Goal: Information Seeking & Learning: Learn about a topic

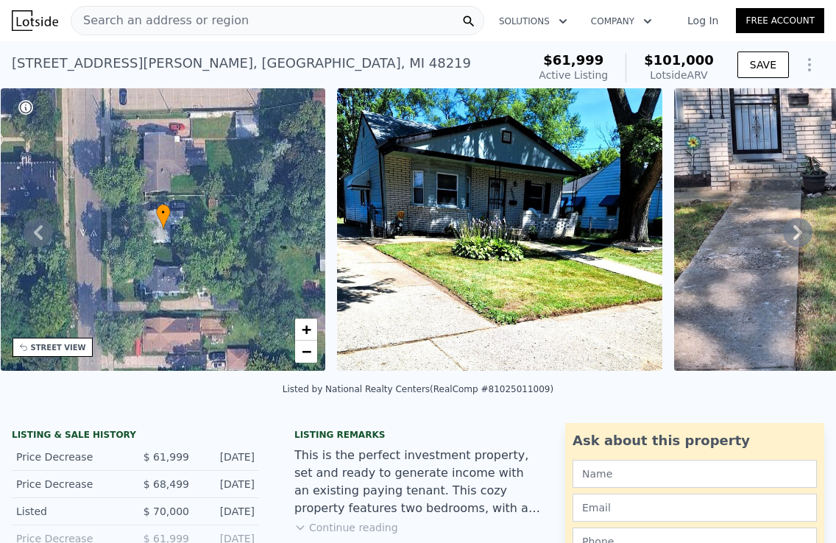
click at [333, 20] on div "Search an address or region" at bounding box center [277, 20] width 413 height 29
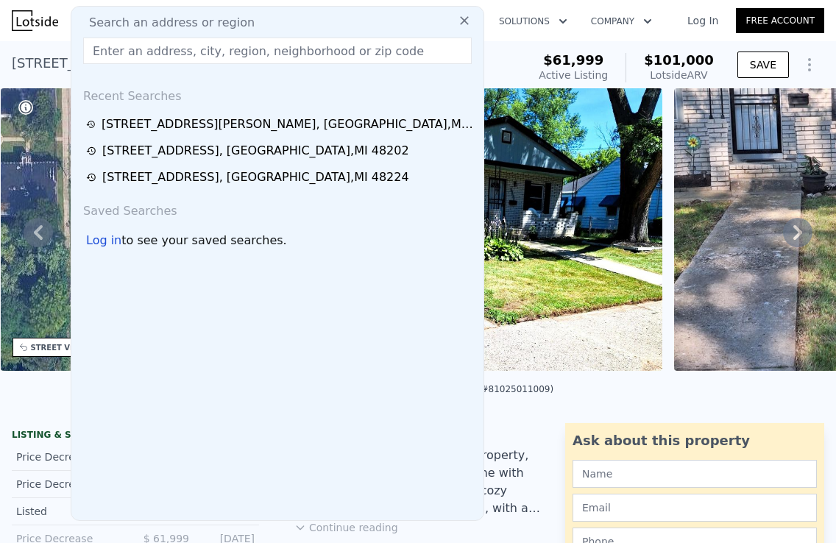
type input "[STREET_ADDRESS]"
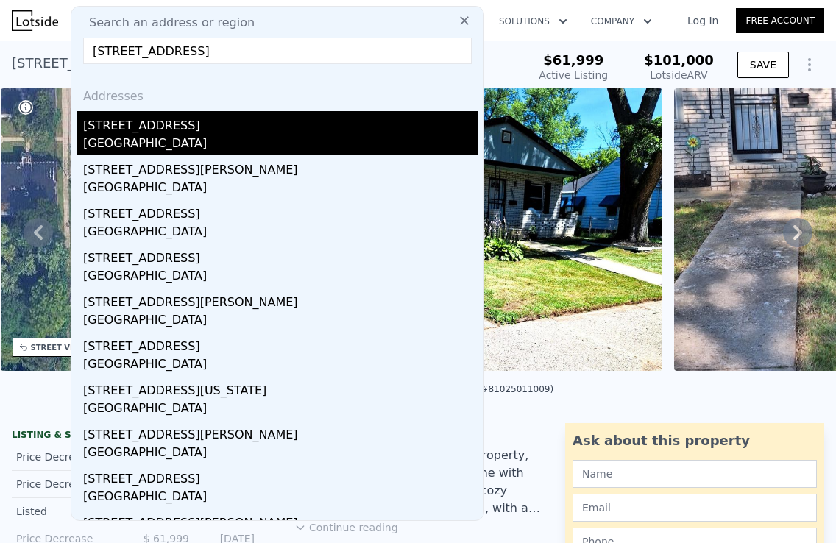
click at [166, 127] on div "[STREET_ADDRESS]" at bounding box center [280, 123] width 394 height 24
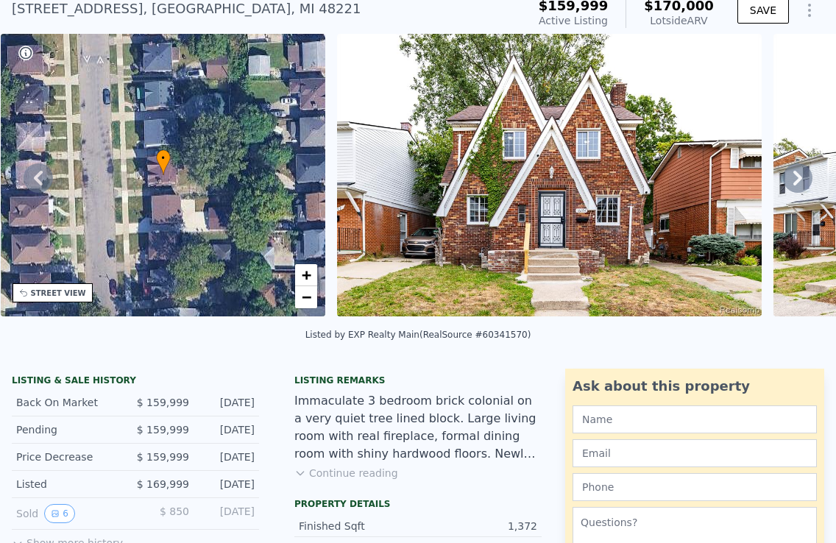
scroll to position [56, 0]
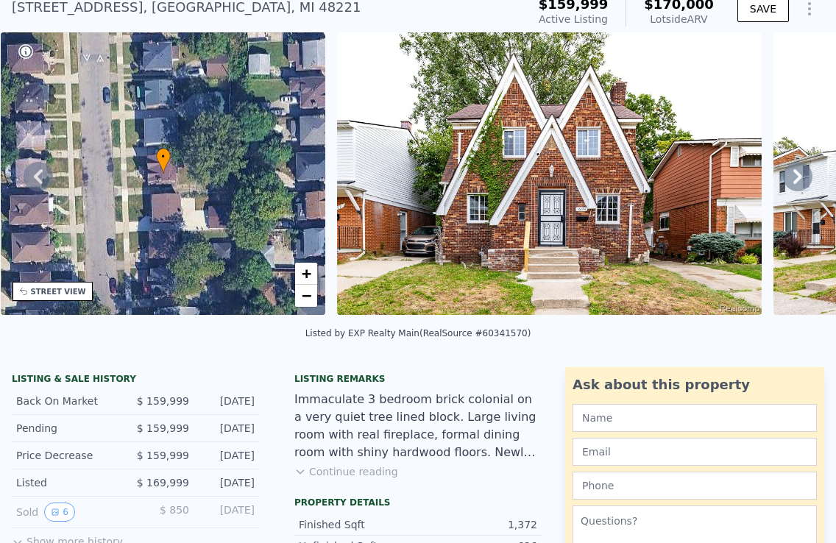
click at [795, 175] on icon at bounding box center [797, 176] width 29 height 29
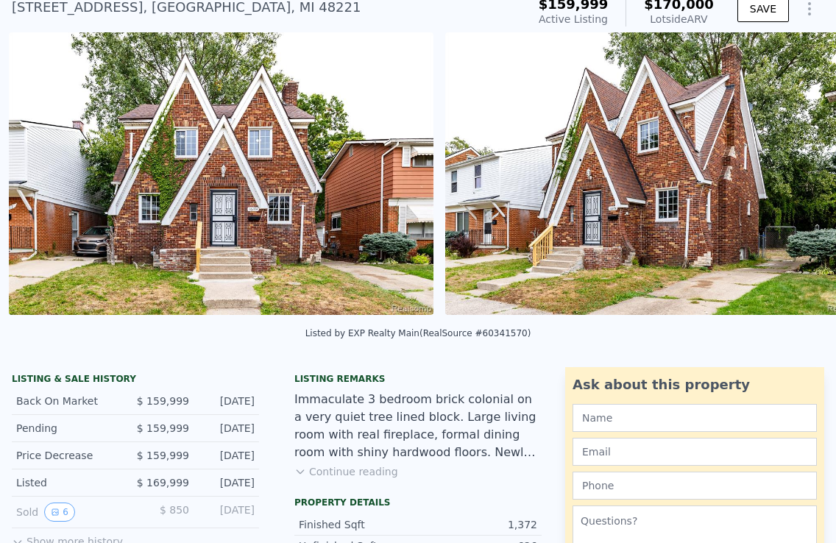
scroll to position [0, 673]
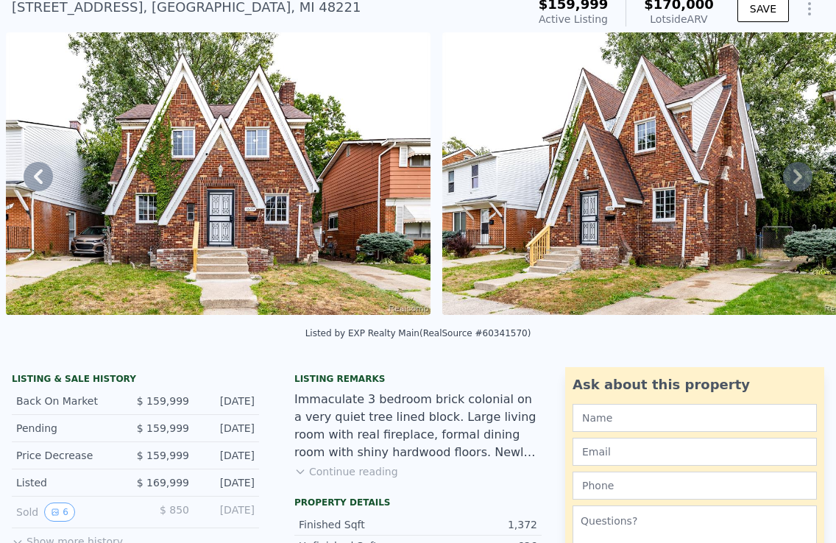
click at [795, 175] on icon at bounding box center [797, 176] width 29 height 29
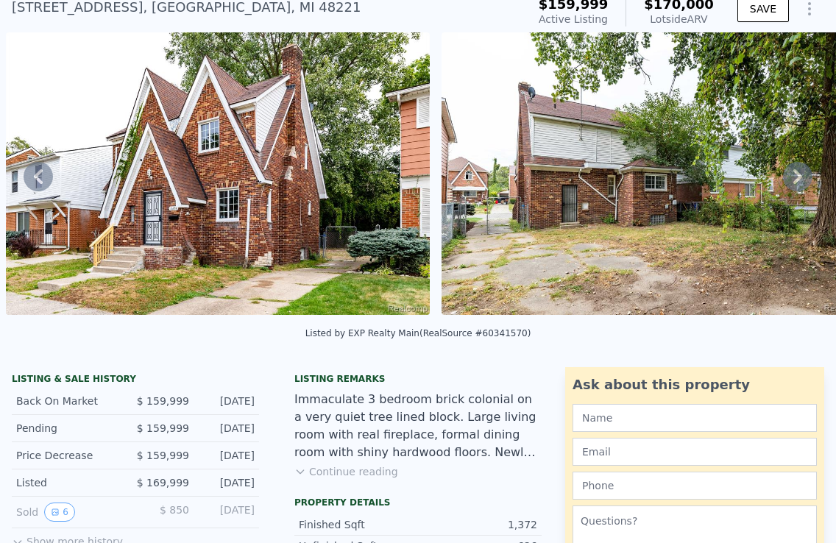
click at [795, 175] on icon at bounding box center [797, 176] width 29 height 29
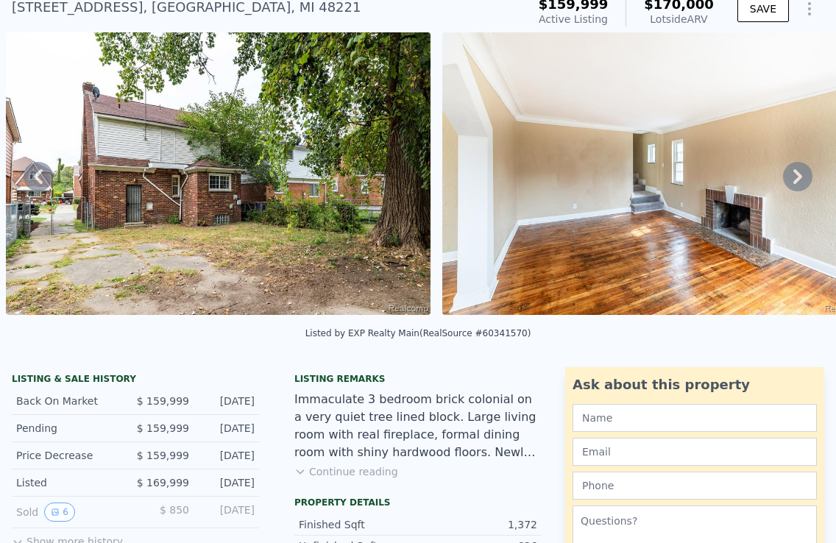
click at [795, 175] on icon at bounding box center [797, 176] width 29 height 29
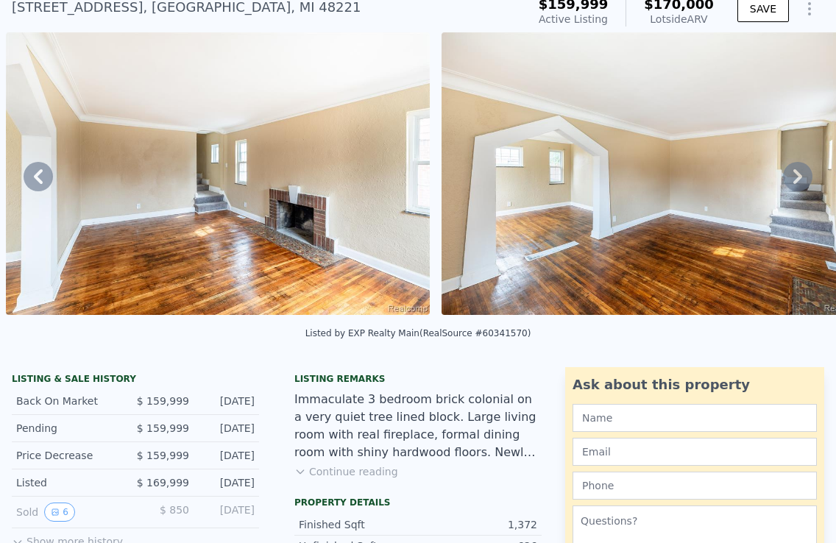
click at [795, 175] on icon at bounding box center [797, 176] width 29 height 29
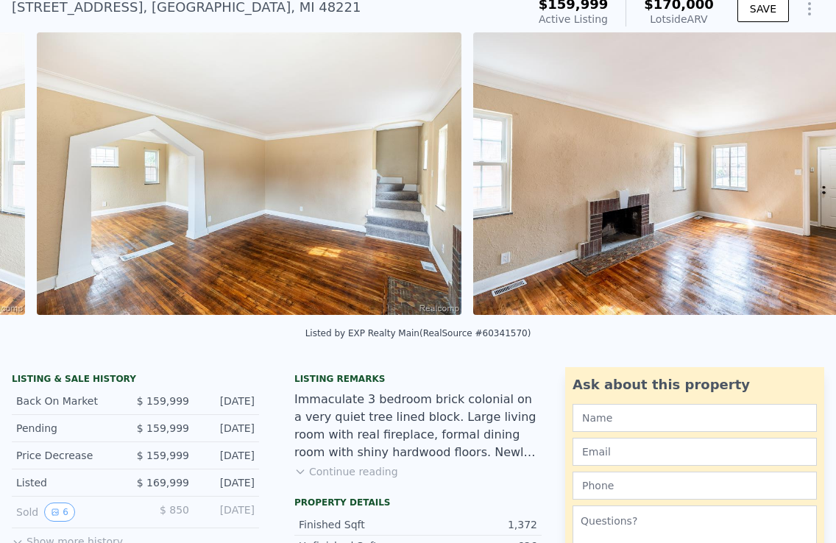
scroll to position [0, 2417]
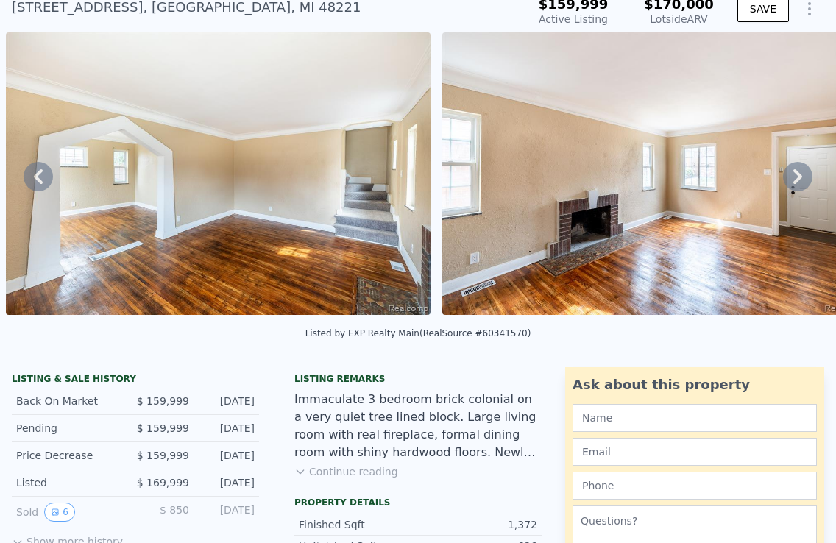
click at [795, 175] on icon at bounding box center [797, 176] width 29 height 29
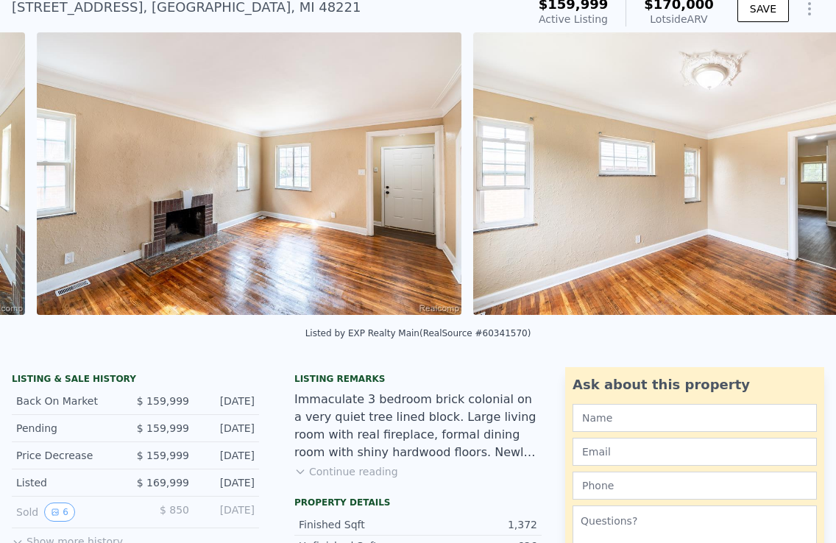
scroll to position [0, 2853]
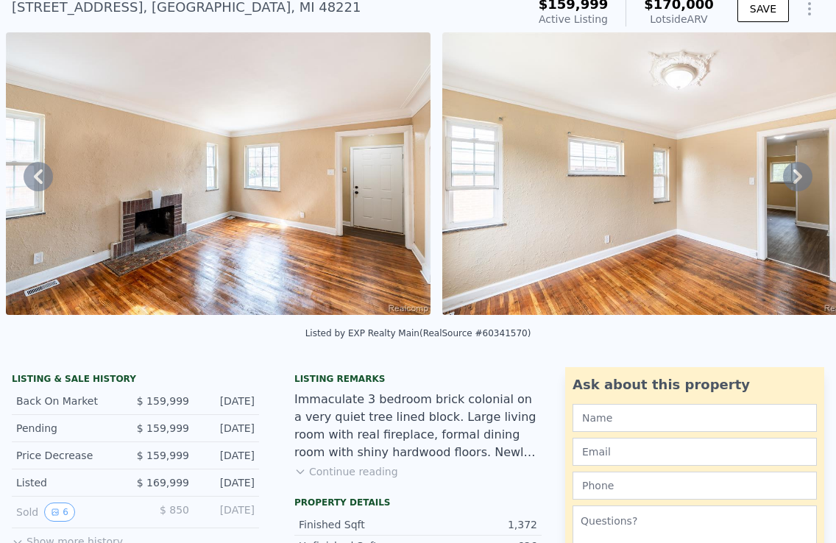
click at [795, 175] on icon at bounding box center [797, 176] width 29 height 29
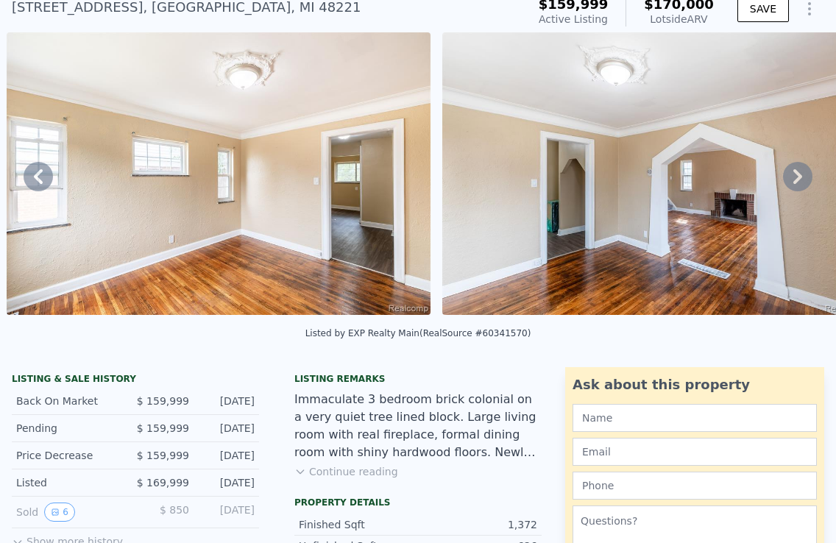
click at [795, 175] on icon at bounding box center [797, 176] width 29 height 29
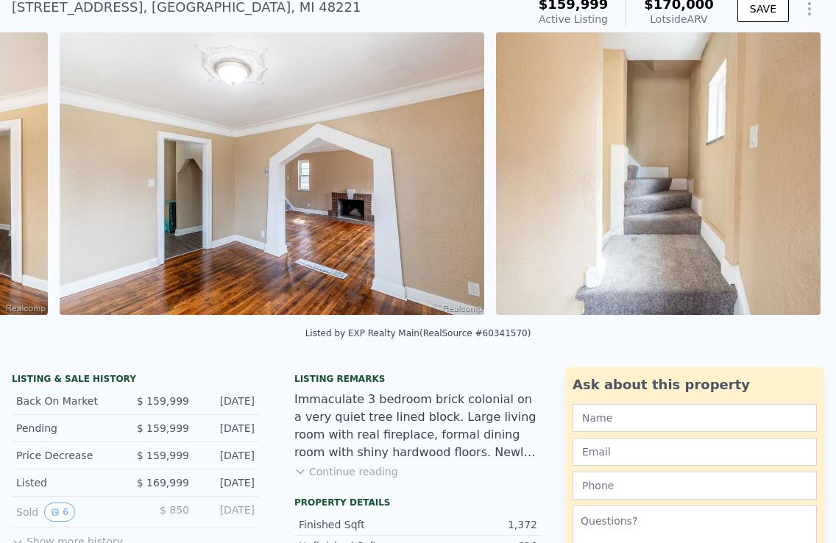
scroll to position [0, 3725]
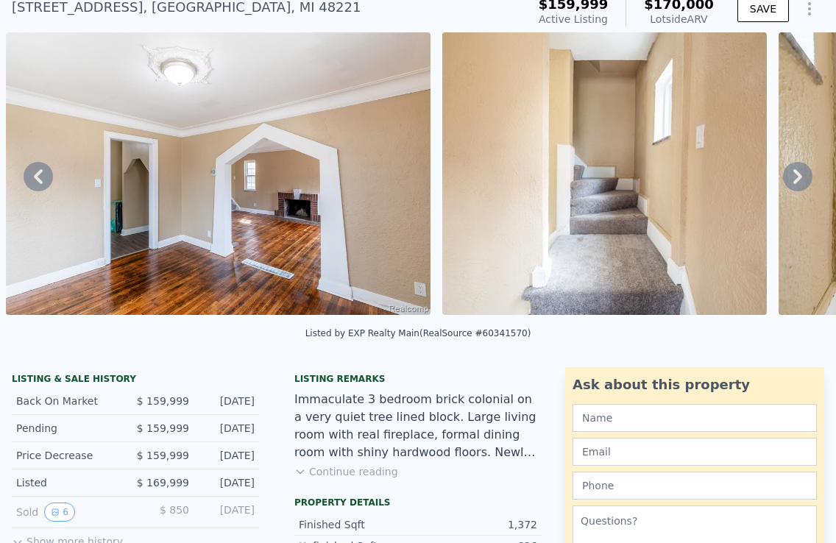
click at [795, 175] on icon at bounding box center [797, 176] width 29 height 29
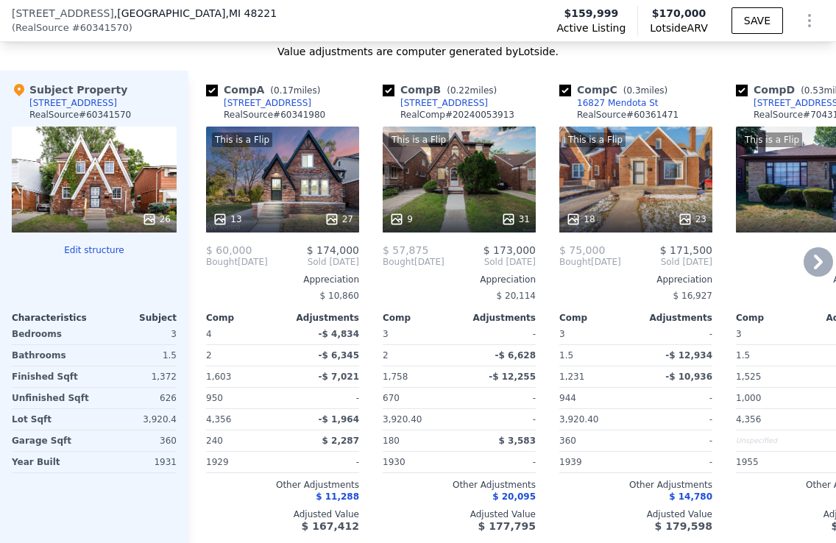
scroll to position [1660, 0]
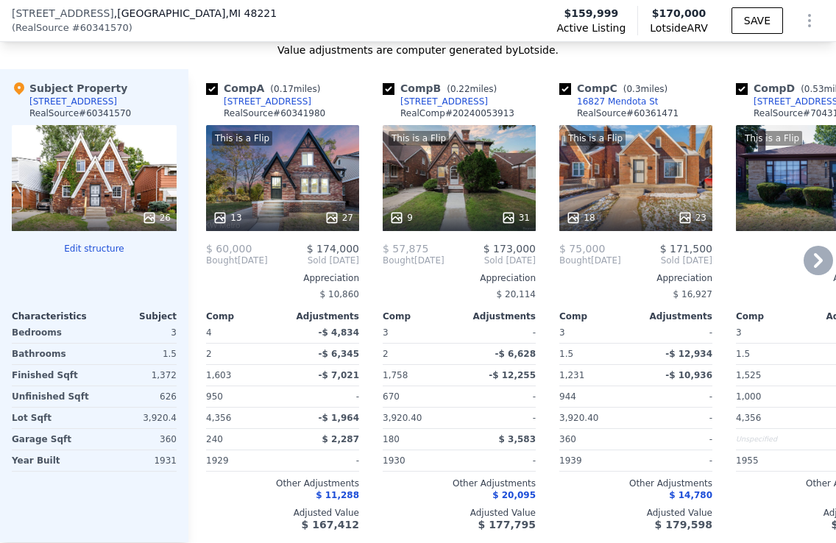
click at [818, 259] on icon at bounding box center [817, 260] width 29 height 29
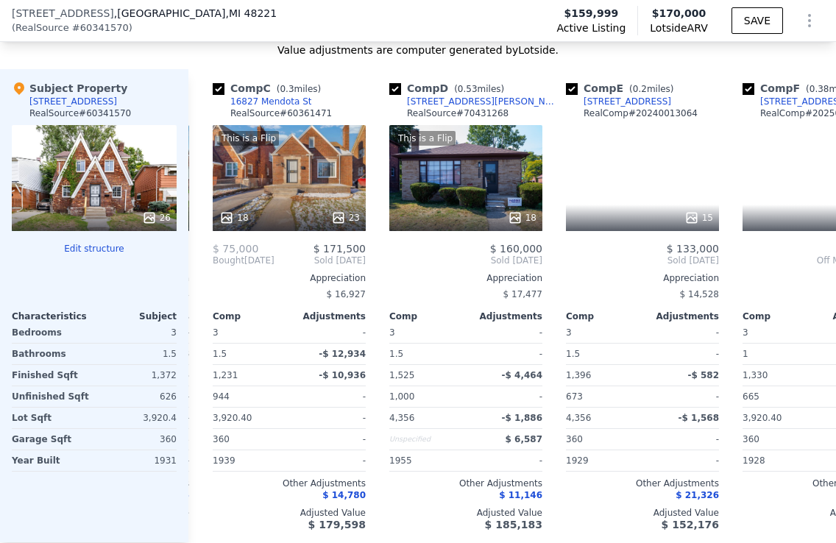
scroll to position [0, 353]
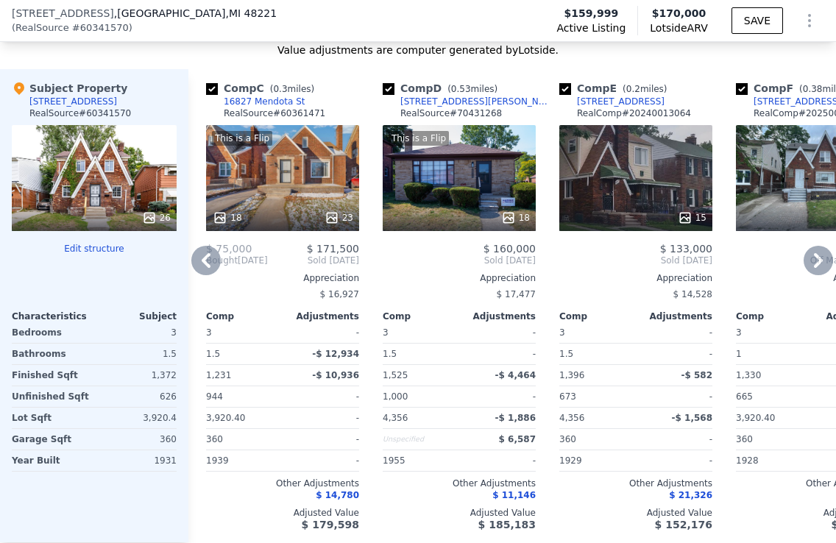
click at [818, 259] on icon at bounding box center [817, 260] width 29 height 29
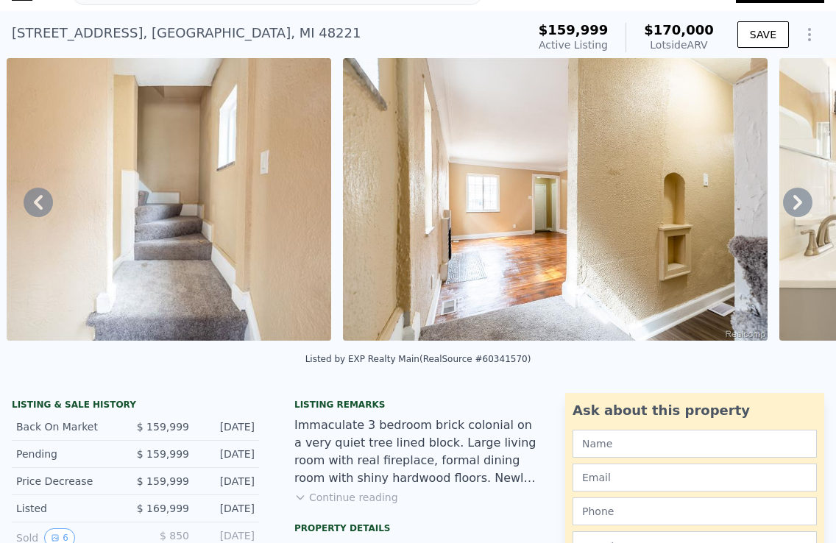
scroll to position [0, 0]
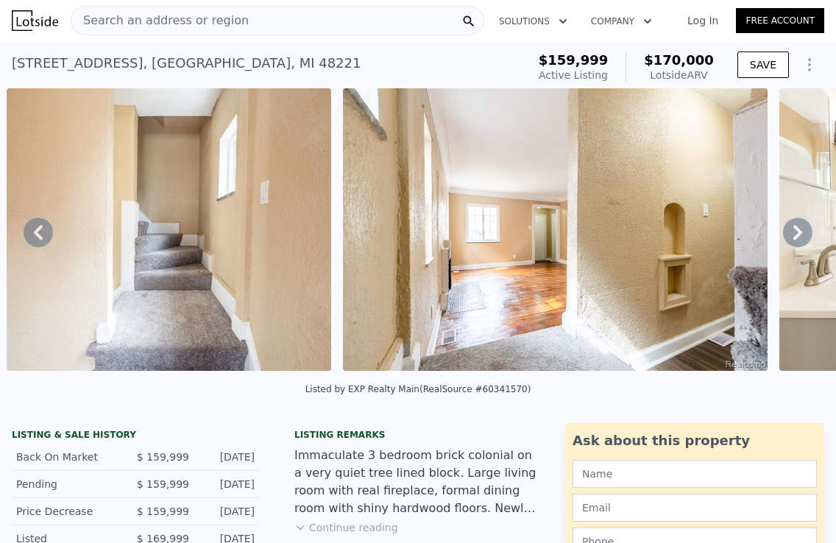
click at [40, 219] on icon at bounding box center [38, 232] width 29 height 29
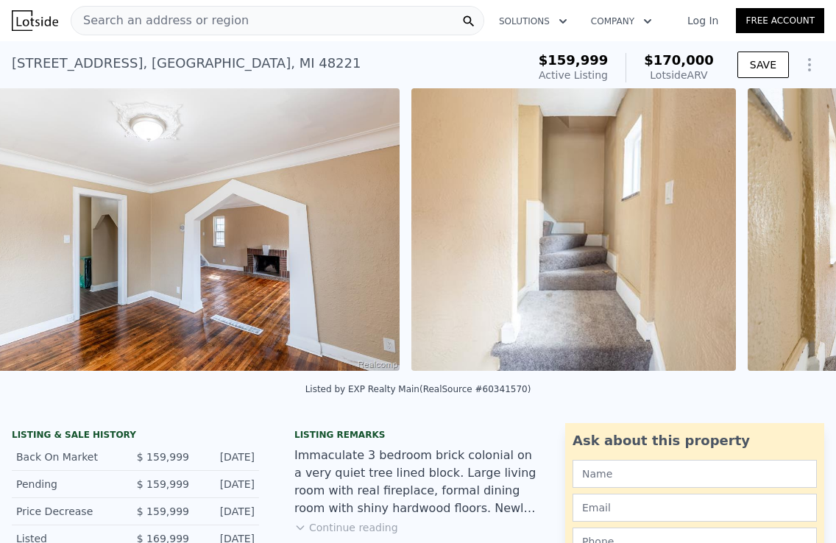
scroll to position [0, 3725]
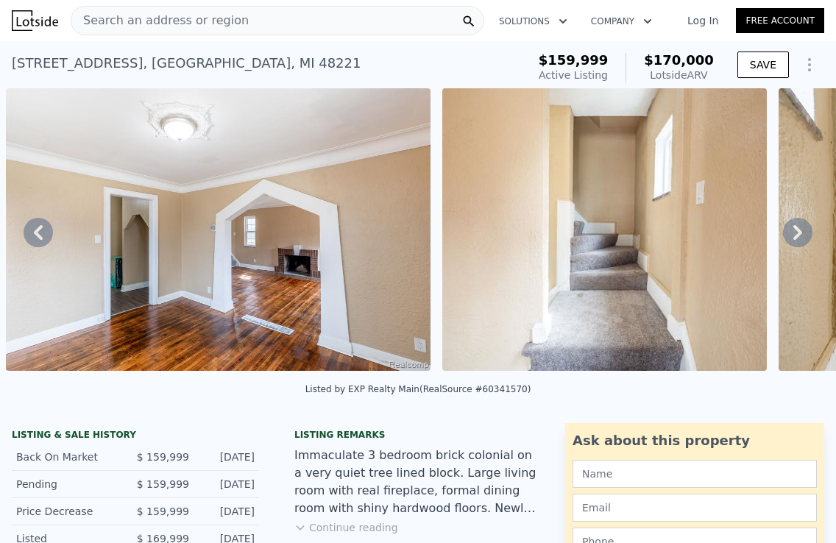
click at [40, 219] on icon at bounding box center [38, 232] width 29 height 29
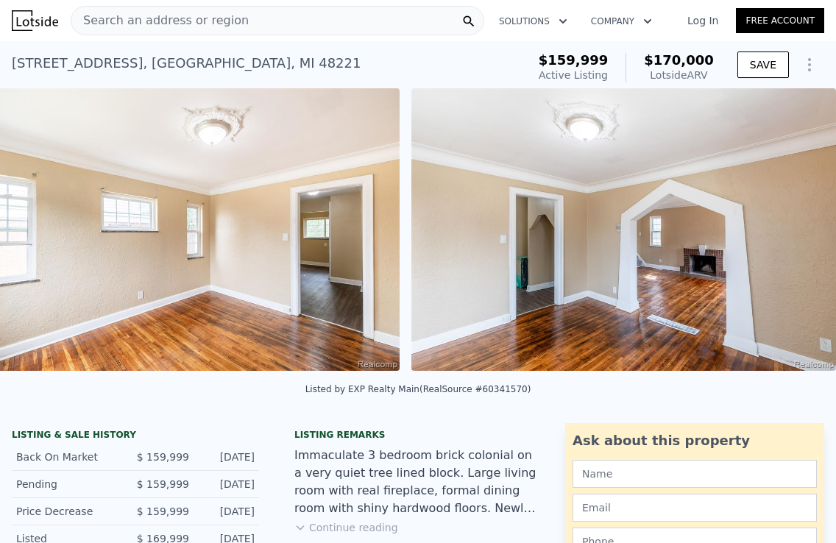
scroll to position [0, 3289]
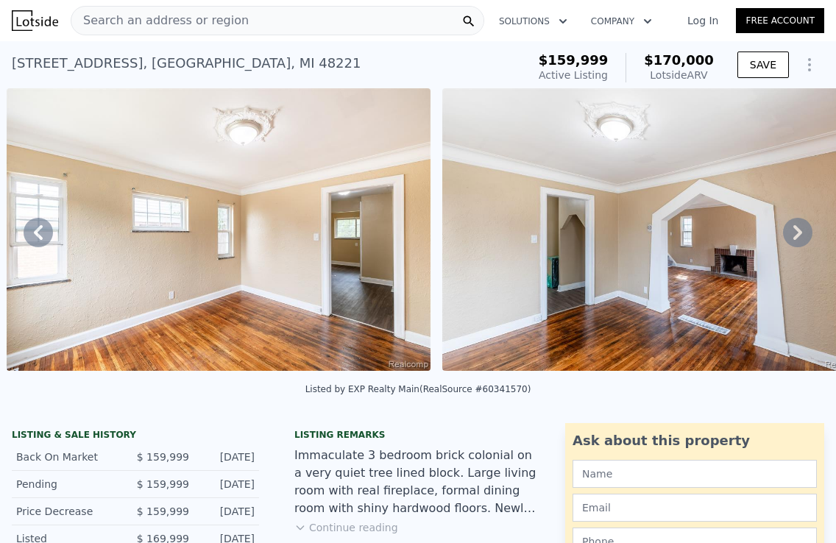
click at [40, 219] on icon at bounding box center [38, 232] width 29 height 29
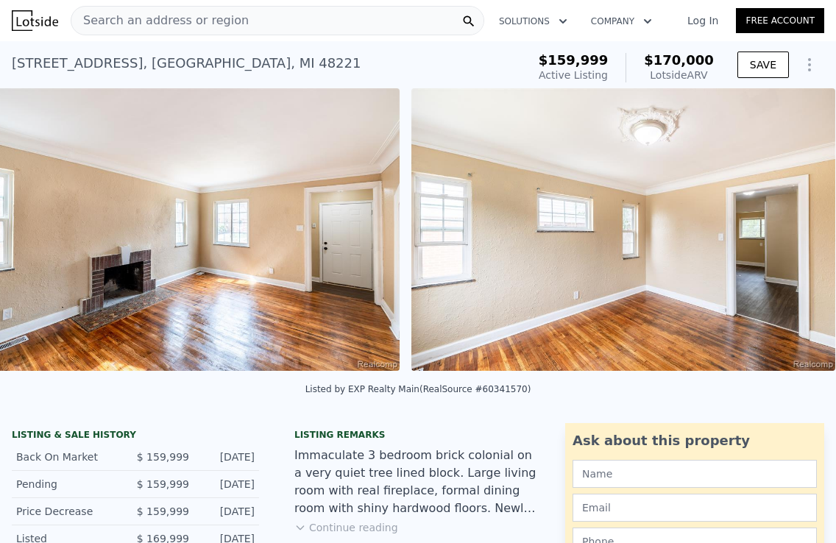
scroll to position [0, 2853]
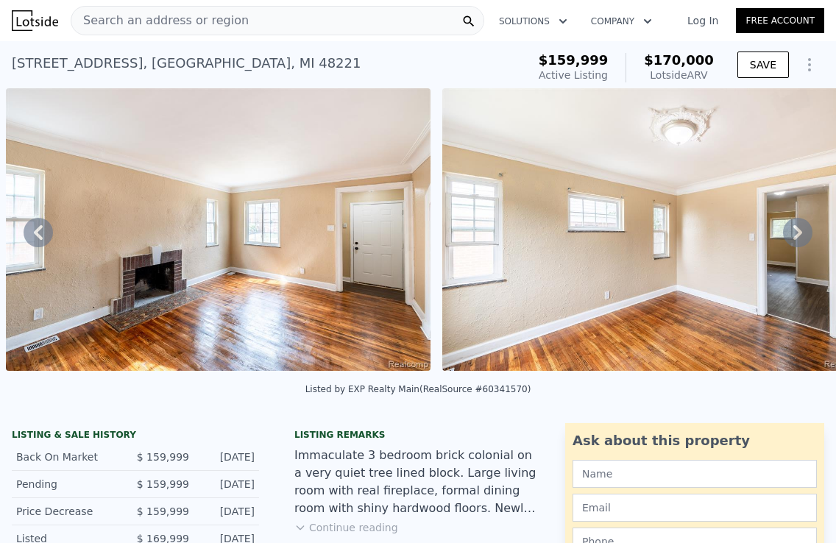
click at [40, 219] on icon at bounding box center [38, 232] width 29 height 29
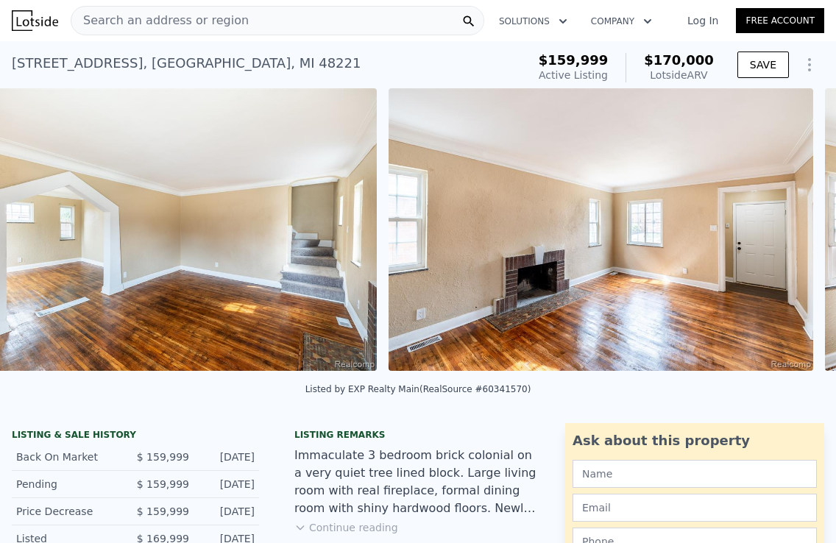
scroll to position [0, 2417]
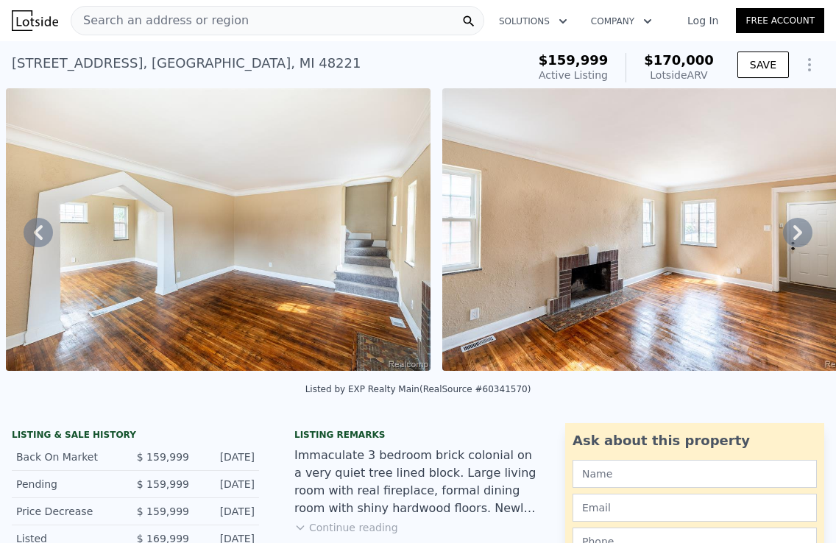
click at [40, 219] on icon at bounding box center [38, 232] width 29 height 29
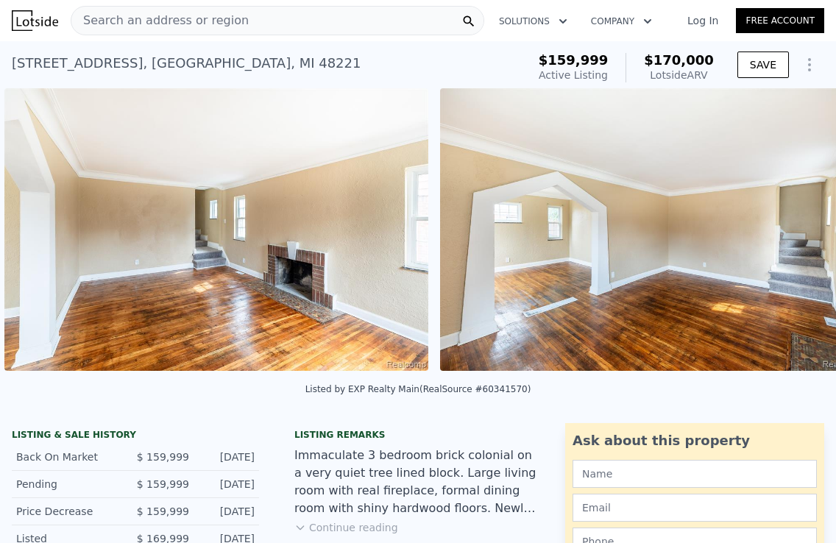
scroll to position [0, 1981]
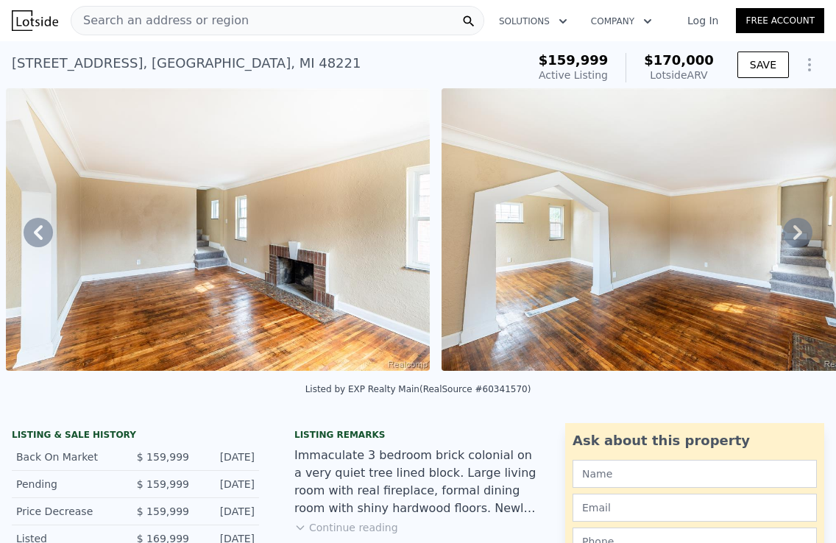
click at [40, 219] on icon at bounding box center [38, 232] width 29 height 29
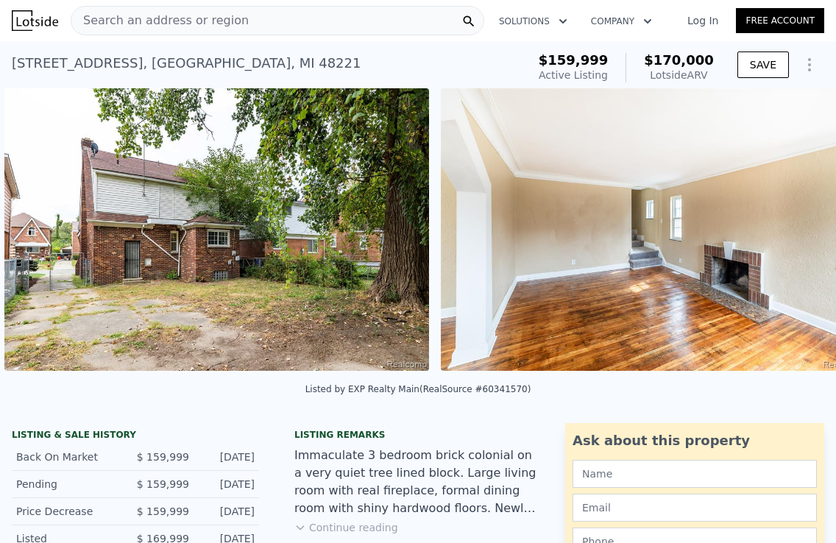
scroll to position [0, 1545]
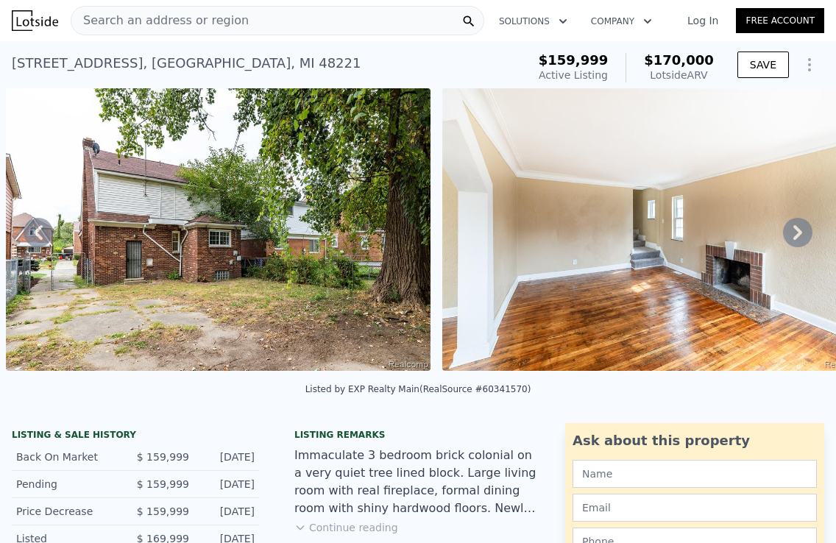
click at [40, 219] on icon at bounding box center [38, 232] width 29 height 29
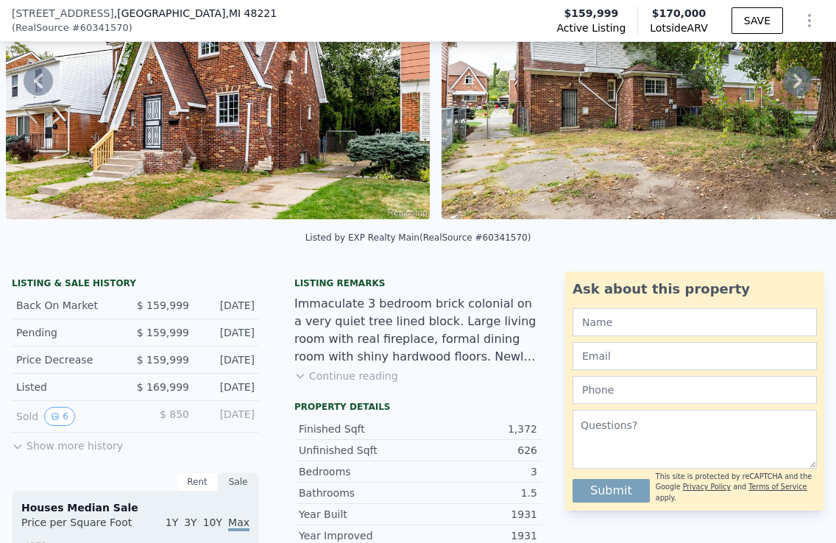
scroll to position [154, 0]
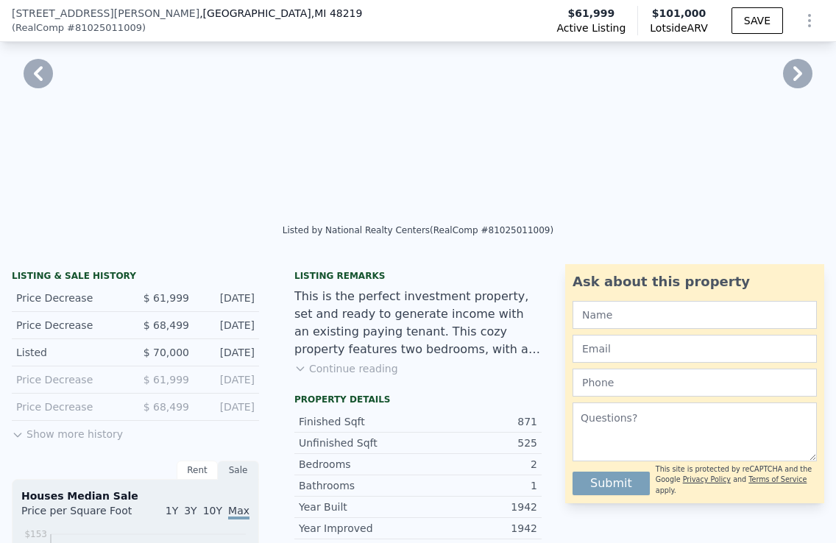
type input "2"
type input "3"
type input "1.5"
type input "648"
type input "1200"
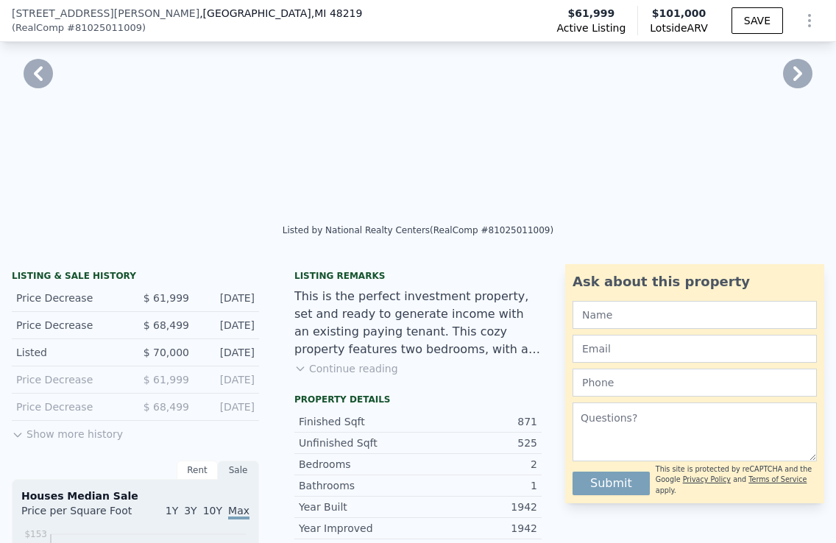
type input "4791.6"
type input "6098.400000000001"
type input "$ 101,000"
type input "$ 27,717"
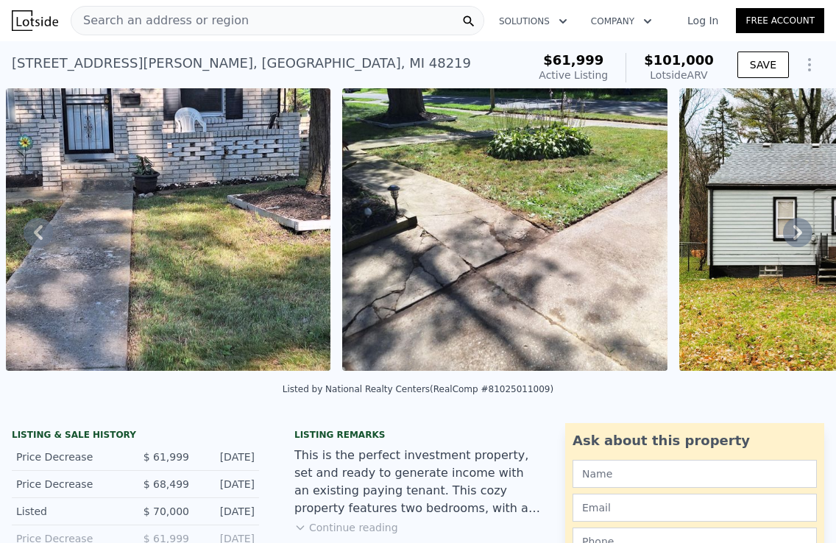
click at [241, 18] on div "Search an address or region" at bounding box center [277, 20] width 413 height 29
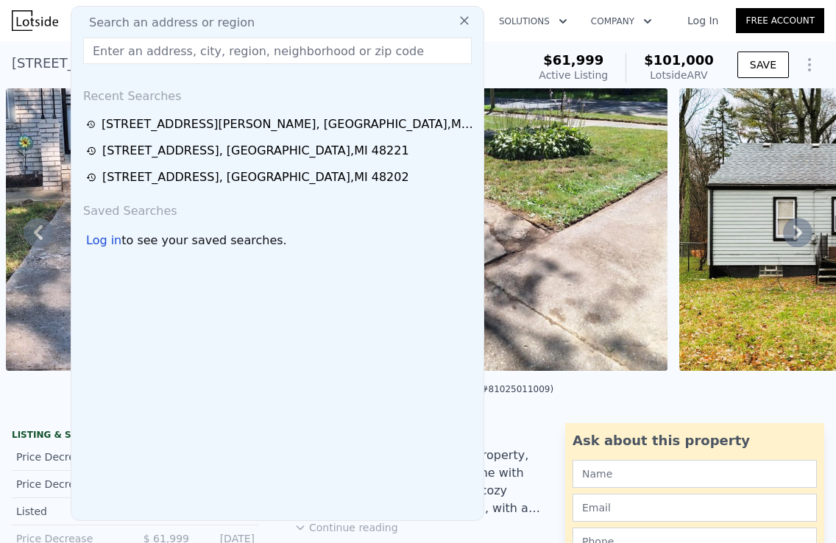
type input "[STREET_ADDRESS][PERSON_NAME]"
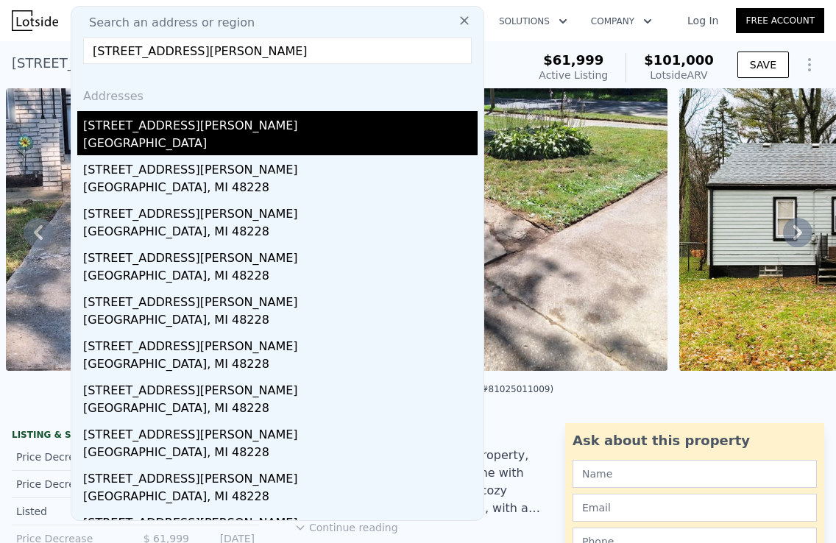
click at [152, 126] on div "[STREET_ADDRESS][PERSON_NAME]" at bounding box center [280, 123] width 394 height 24
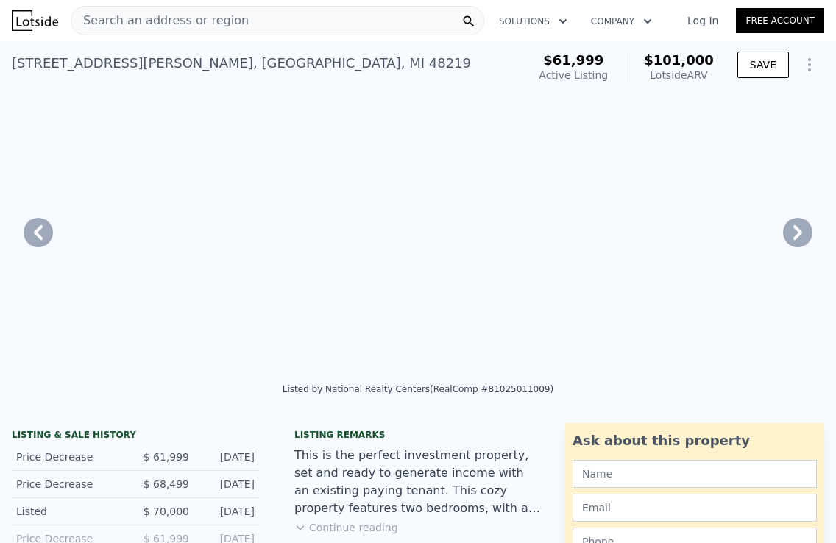
type input "1.5"
type input "648"
type input "1200"
type input "4791.6"
type input "6098.400000000001"
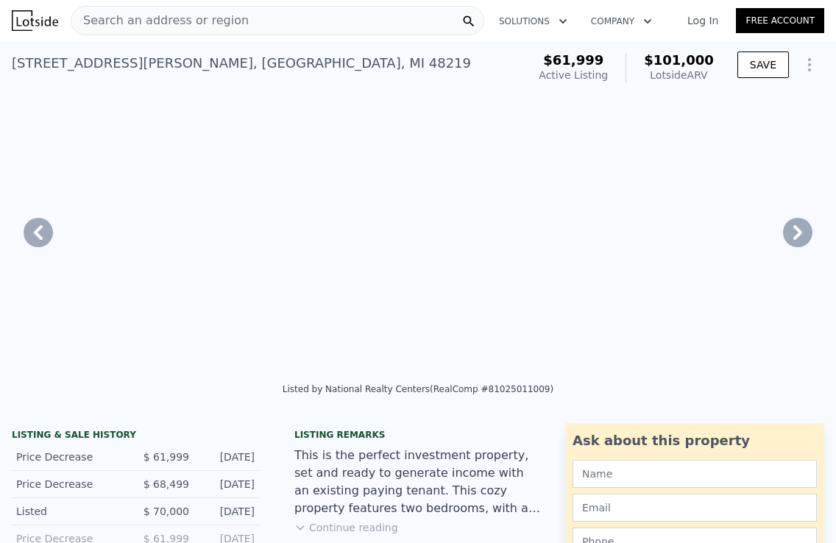
type input "$ 101,000"
type input "$ 27,717"
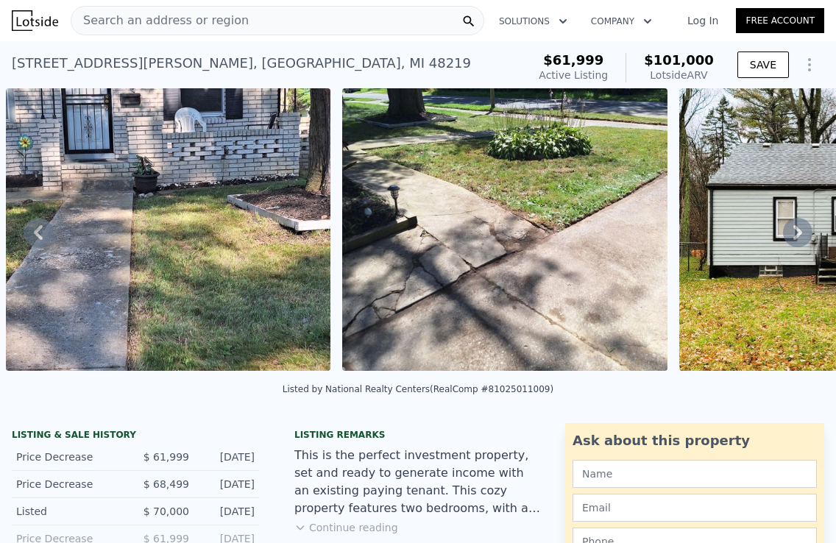
click at [265, 15] on div "Search an address or region" at bounding box center [277, 20] width 413 height 29
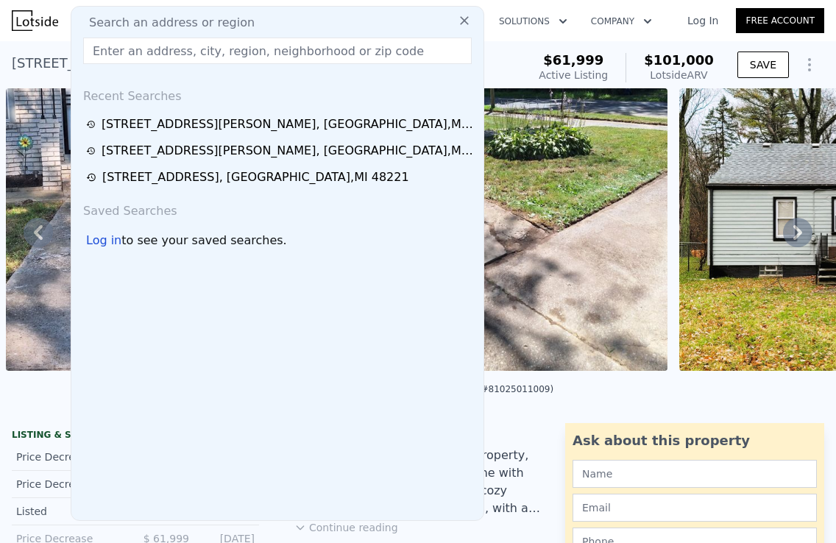
type input "[STREET_ADDRESS]"
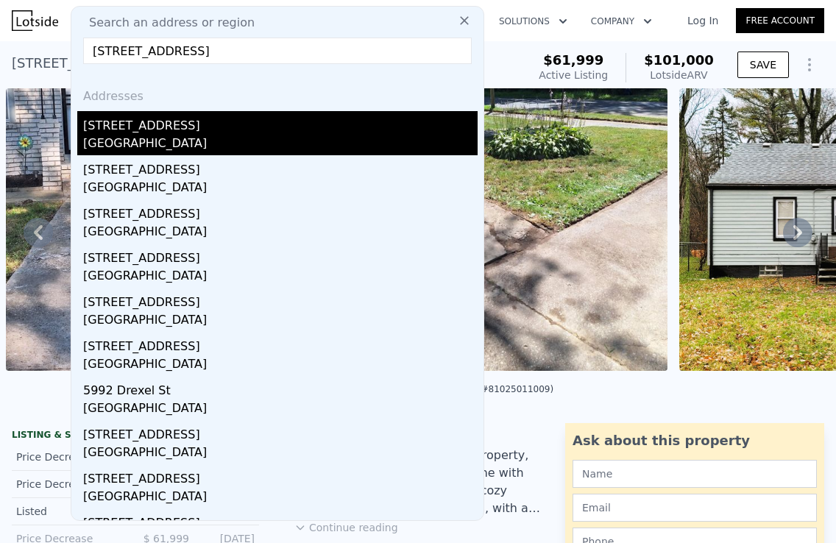
click at [163, 118] on div "[STREET_ADDRESS]" at bounding box center [280, 123] width 394 height 24
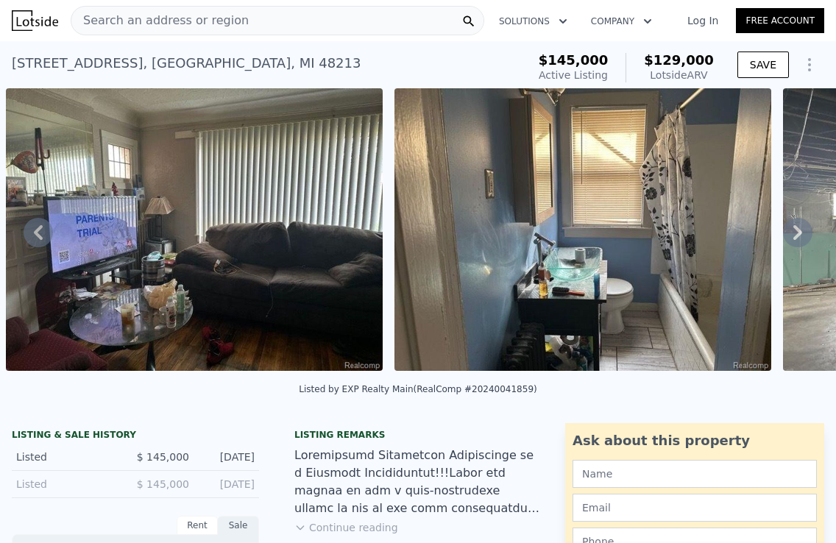
click at [795, 222] on icon at bounding box center [797, 232] width 29 height 29
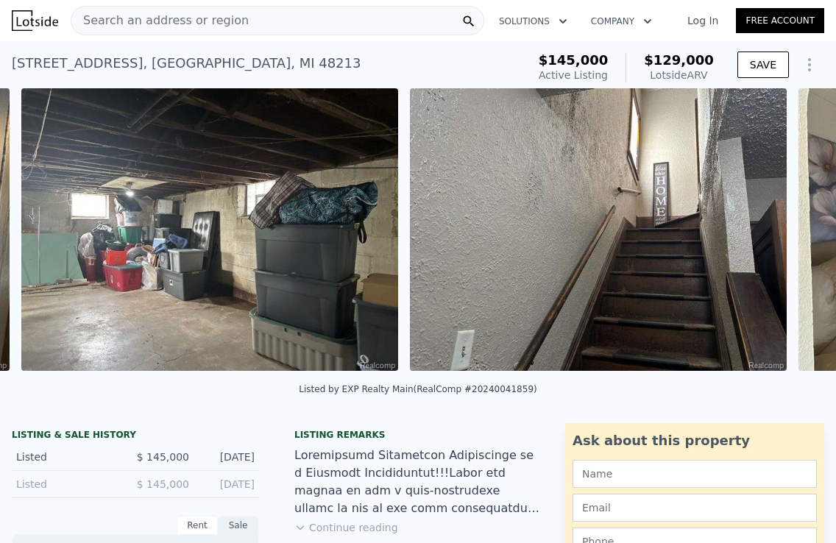
scroll to position [0, 1787]
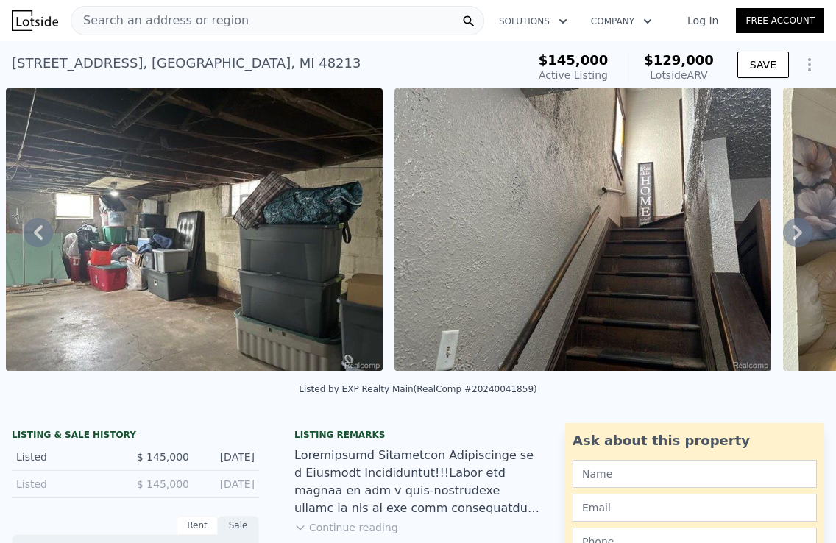
click at [794, 230] on icon at bounding box center [797, 232] width 29 height 29
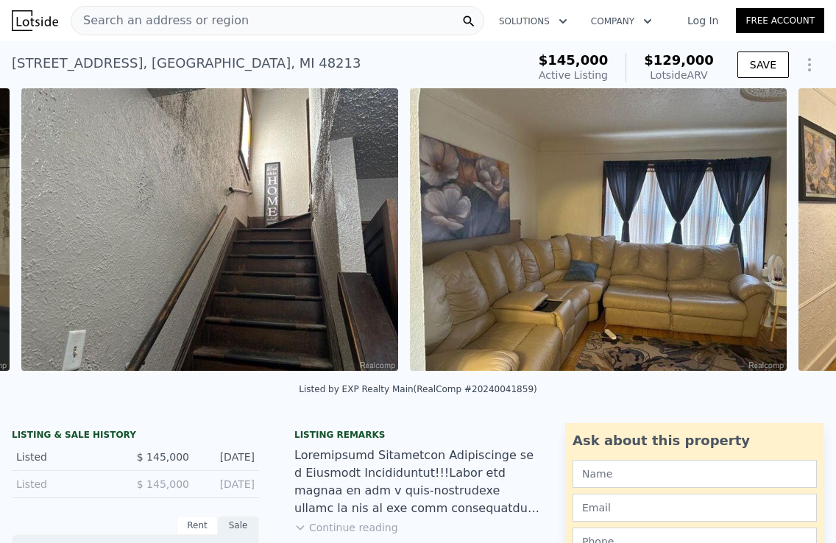
scroll to position [0, 2176]
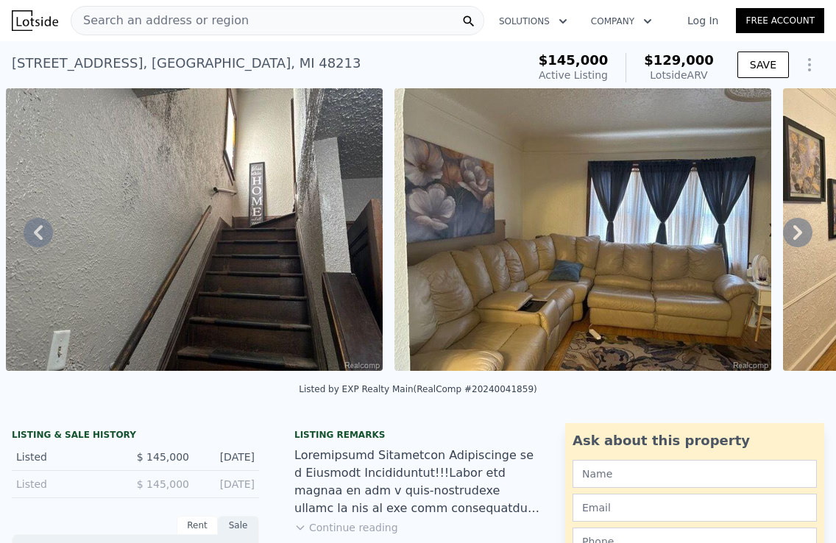
click at [794, 230] on icon at bounding box center [797, 232] width 29 height 29
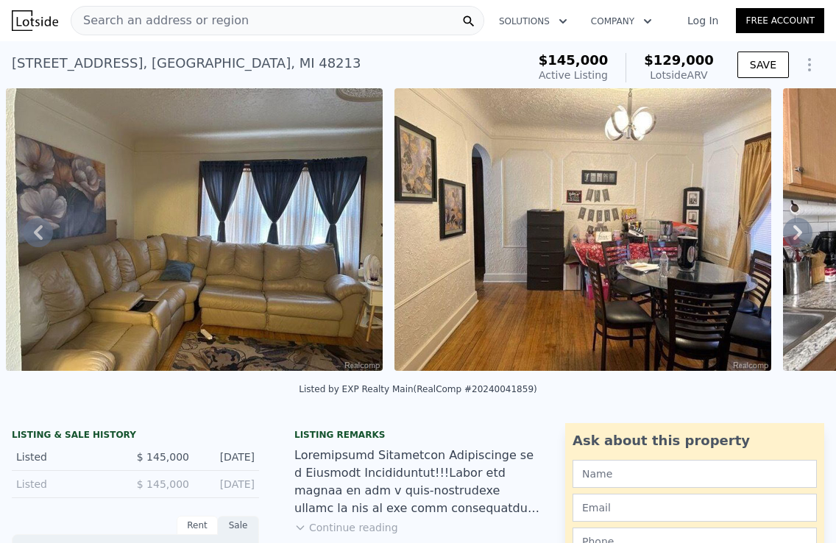
click at [794, 230] on icon at bounding box center [797, 232] width 29 height 29
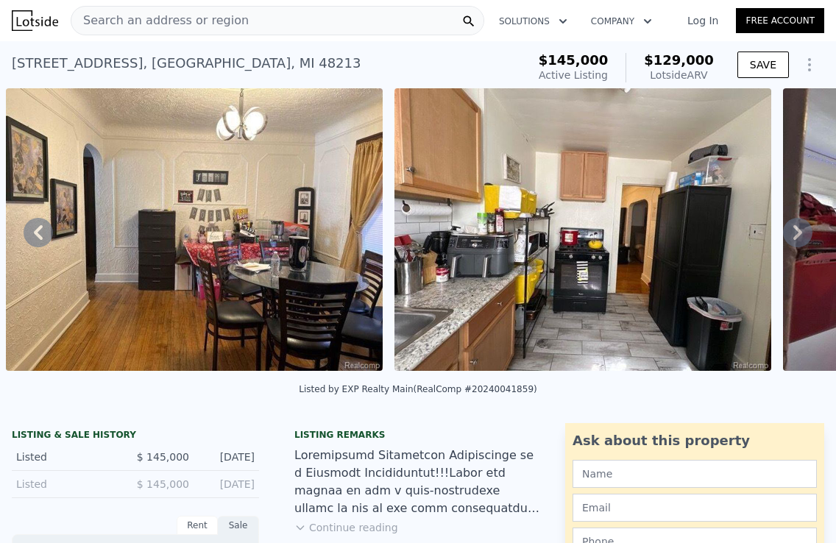
click at [794, 230] on icon at bounding box center [797, 232] width 29 height 29
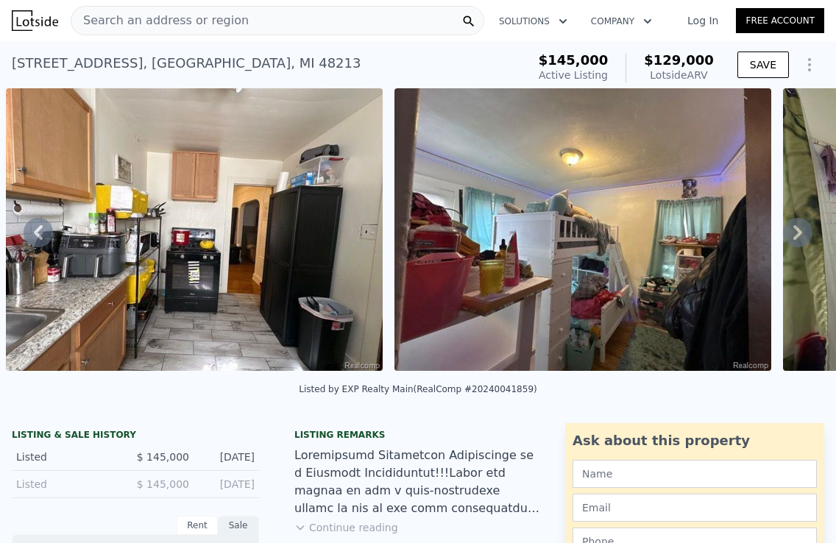
click at [794, 230] on icon at bounding box center [797, 232] width 29 height 29
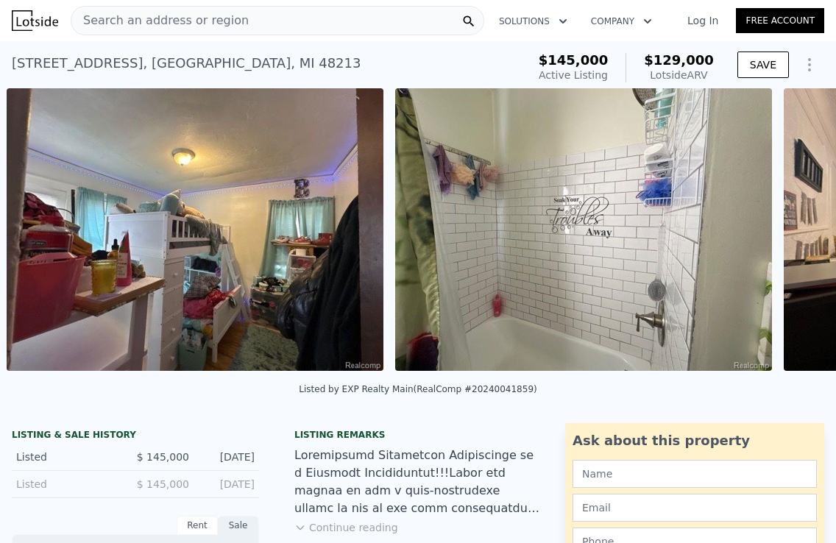
scroll to position [0, 3729]
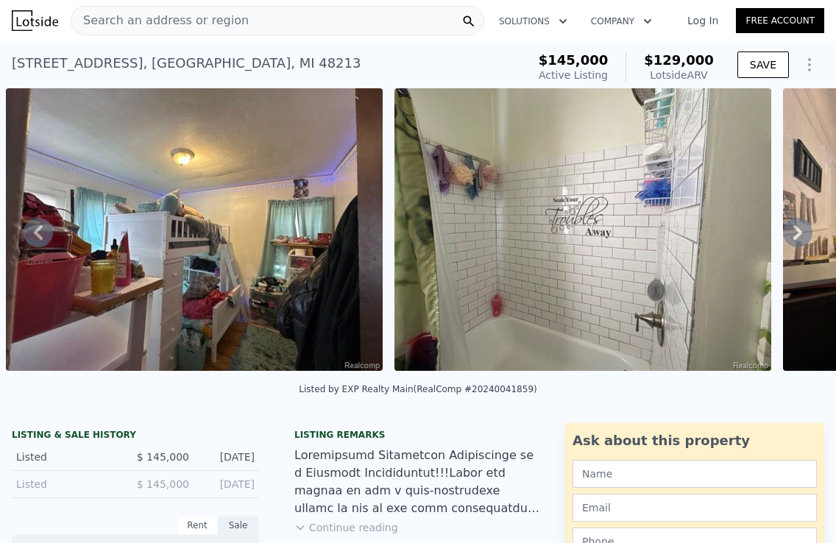
click at [794, 230] on icon at bounding box center [797, 232] width 29 height 29
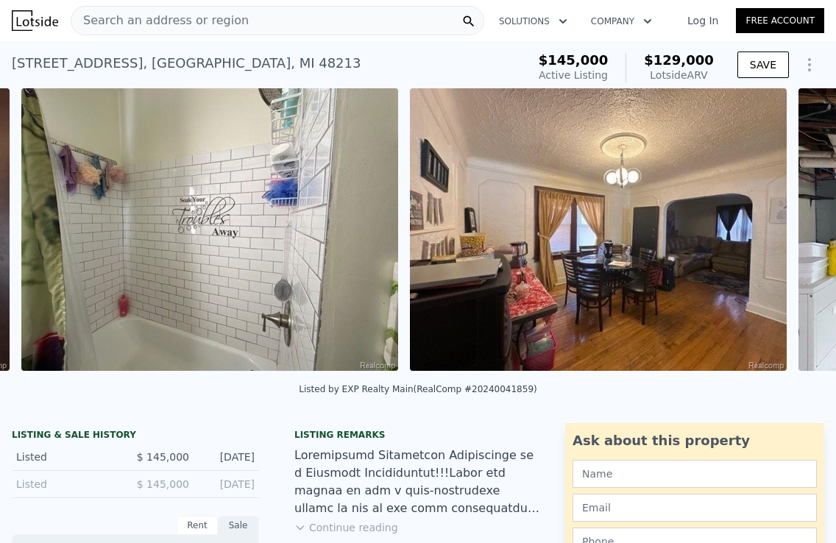
scroll to position [0, 4118]
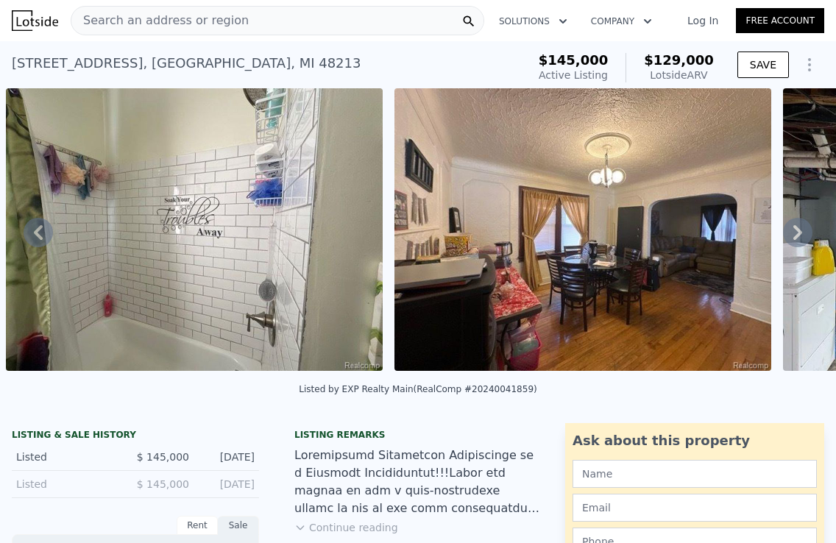
click at [794, 230] on icon at bounding box center [797, 232] width 29 height 29
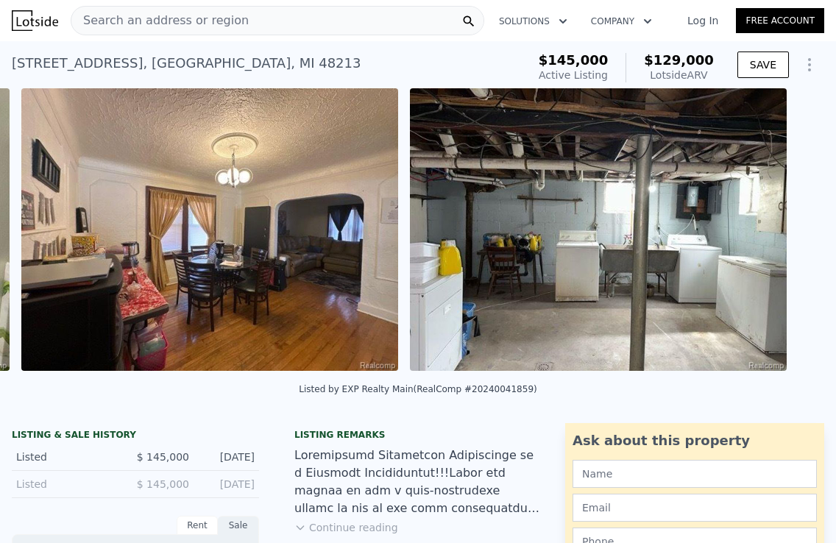
scroll to position [0, 4506]
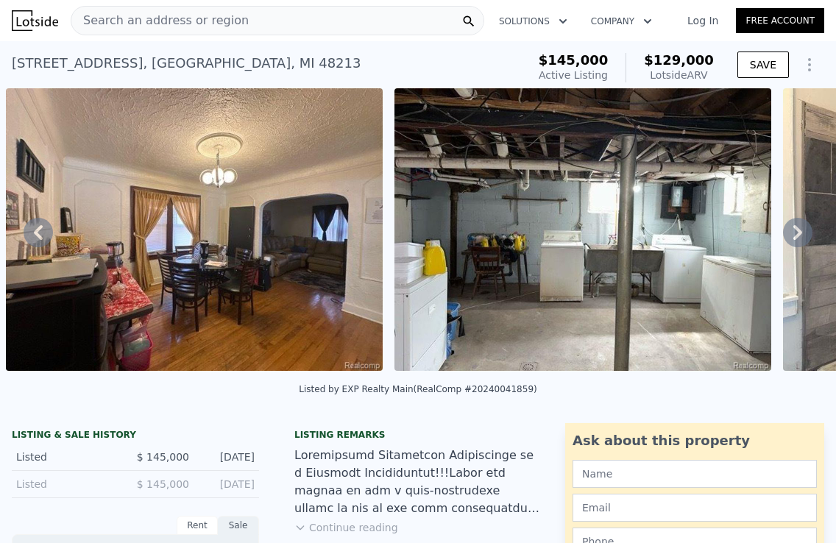
click at [794, 230] on icon at bounding box center [797, 232] width 29 height 29
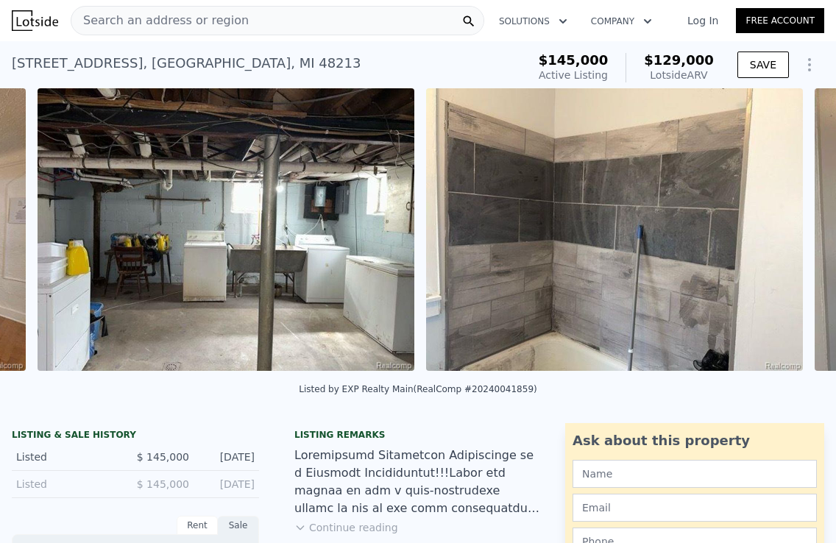
scroll to position [0, 4895]
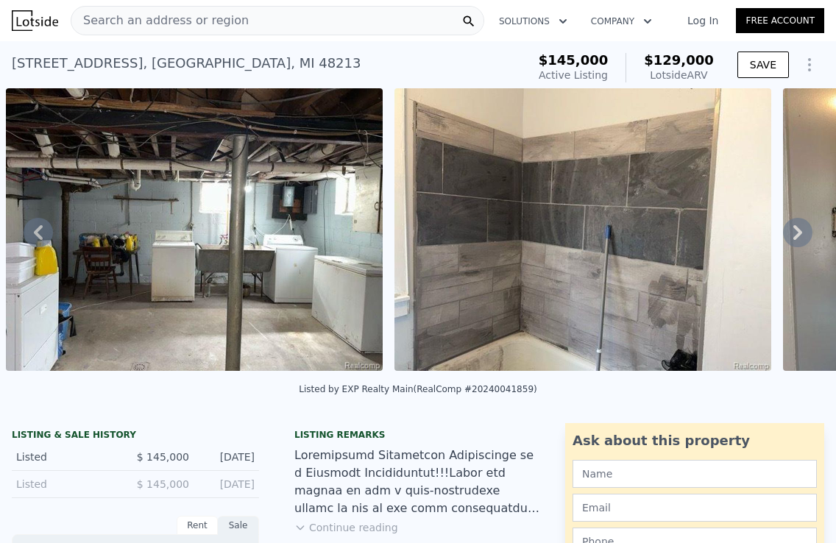
click at [794, 230] on icon at bounding box center [797, 232] width 29 height 29
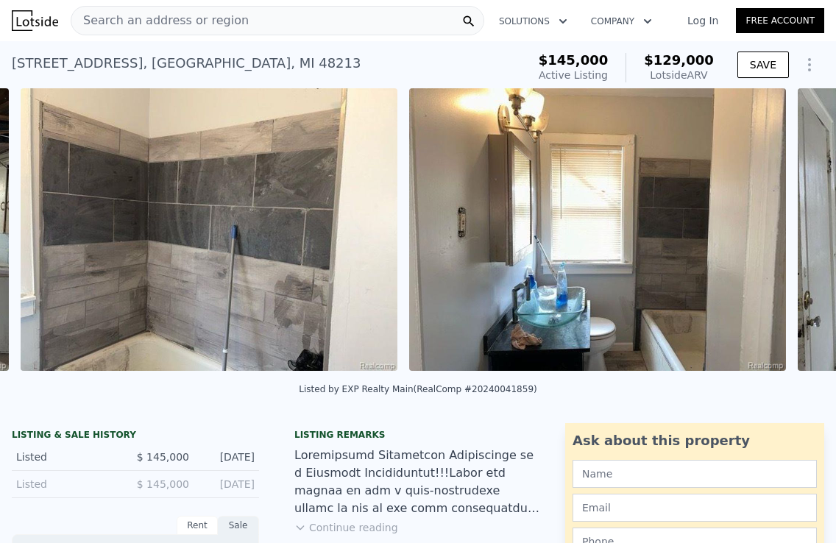
scroll to position [0, 5283]
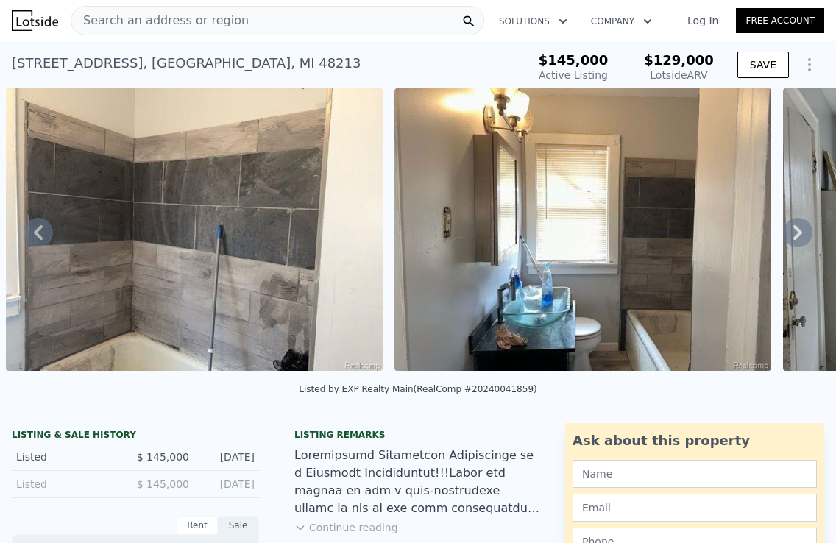
click at [794, 230] on icon at bounding box center [797, 232] width 29 height 29
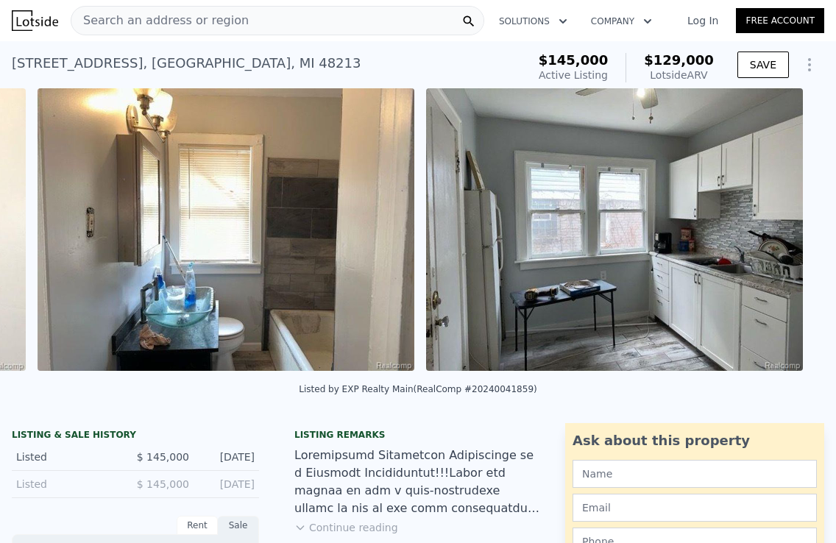
scroll to position [0, 5672]
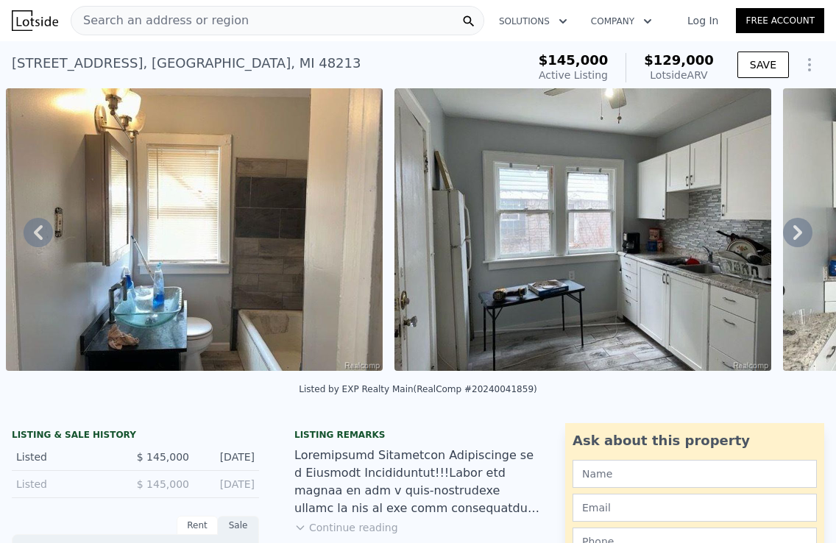
click at [794, 230] on icon at bounding box center [797, 232] width 29 height 29
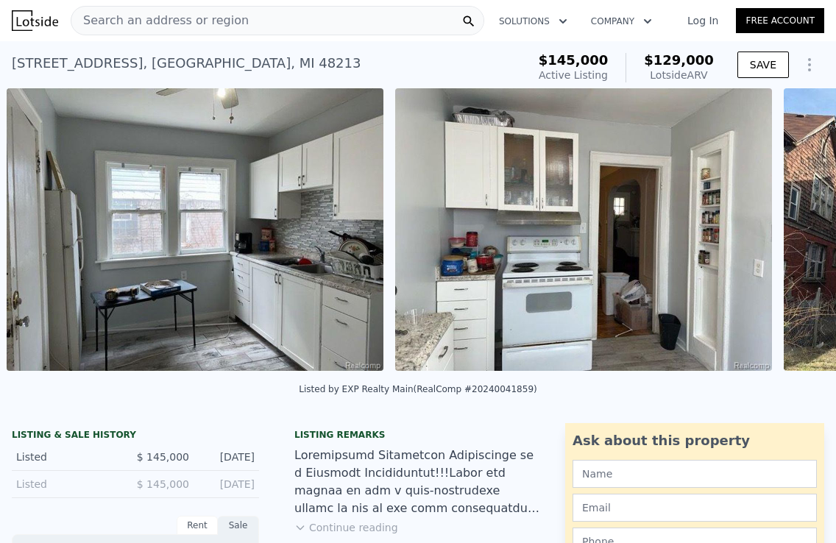
scroll to position [0, 6060]
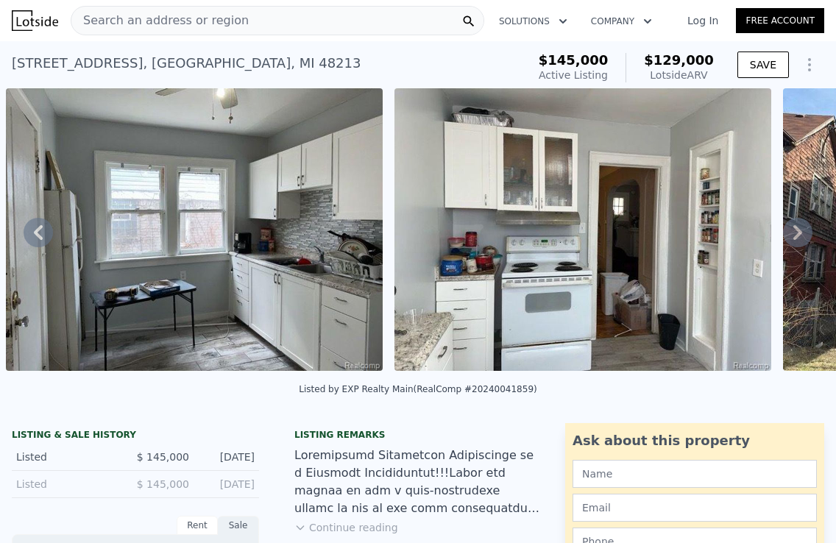
click at [794, 230] on icon at bounding box center [797, 232] width 29 height 29
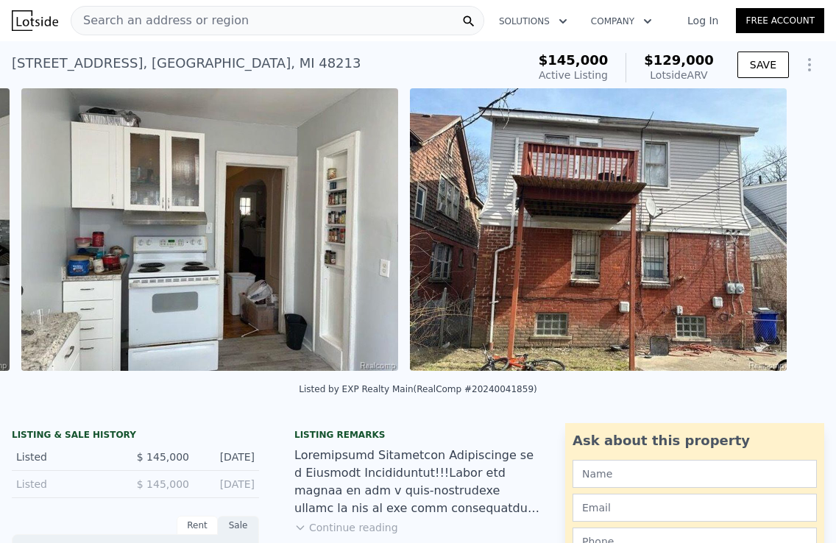
scroll to position [0, 6449]
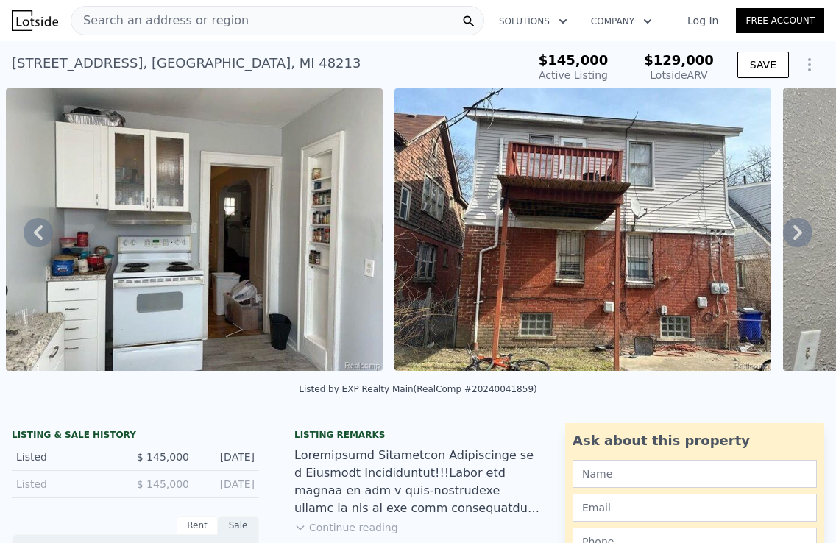
click at [794, 230] on icon at bounding box center [797, 232] width 29 height 29
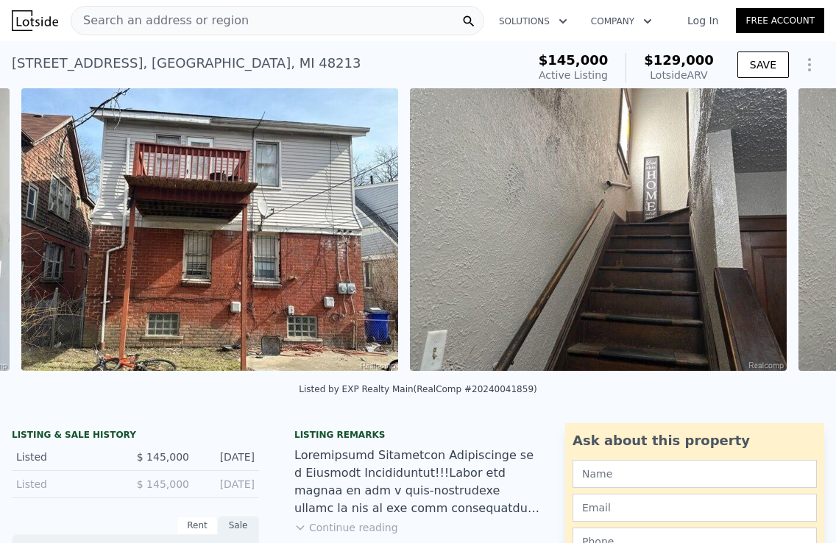
scroll to position [0, 6837]
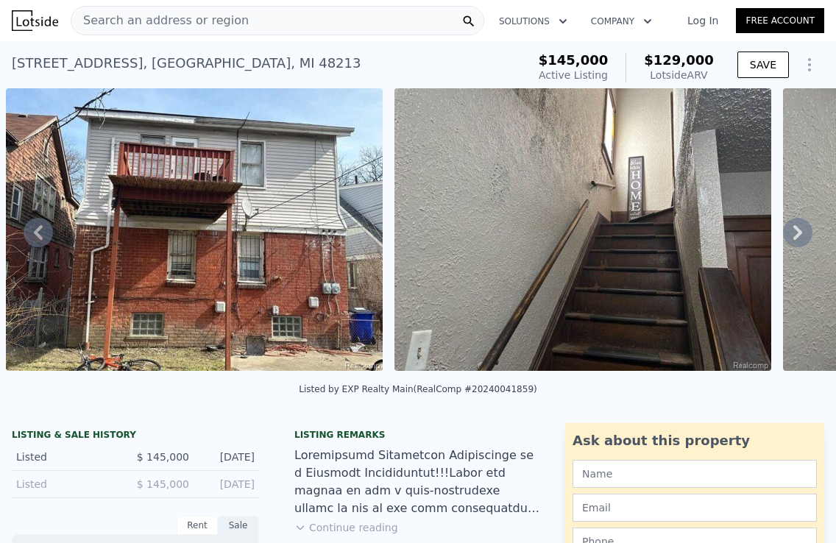
click at [794, 230] on icon at bounding box center [797, 232] width 29 height 29
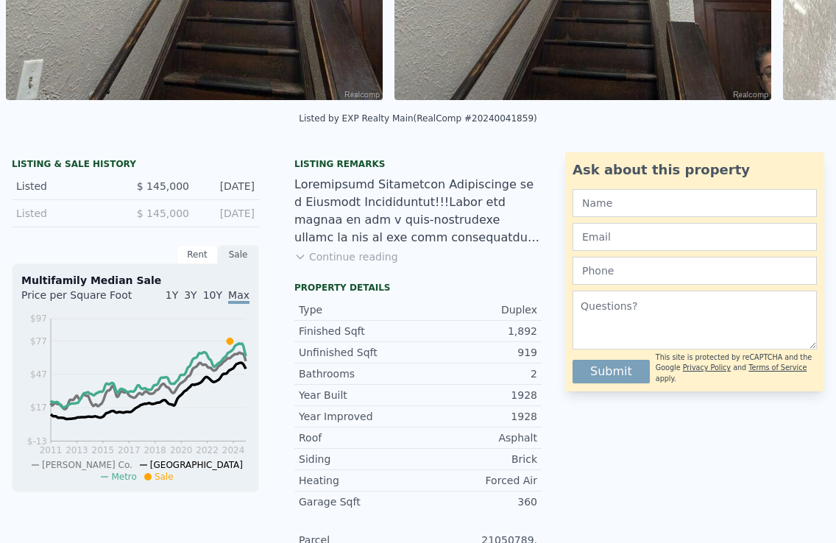
scroll to position [0, 0]
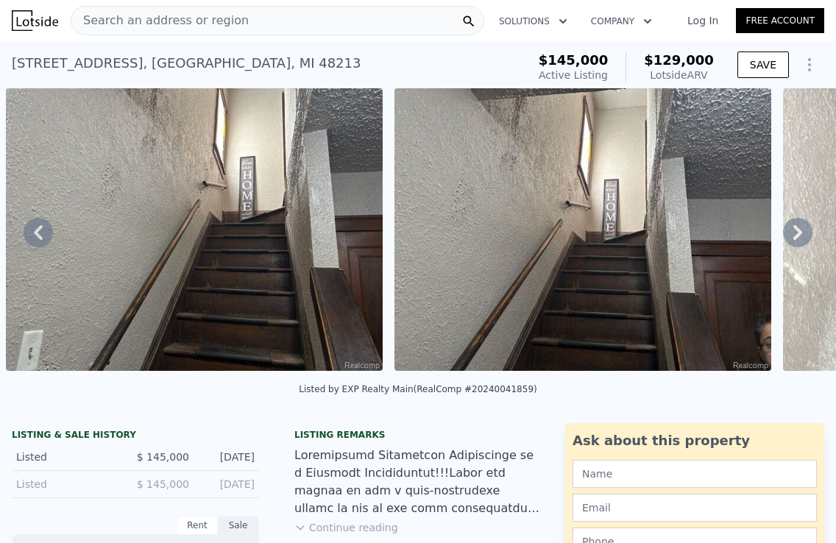
click at [794, 232] on icon at bounding box center [797, 232] width 29 height 29
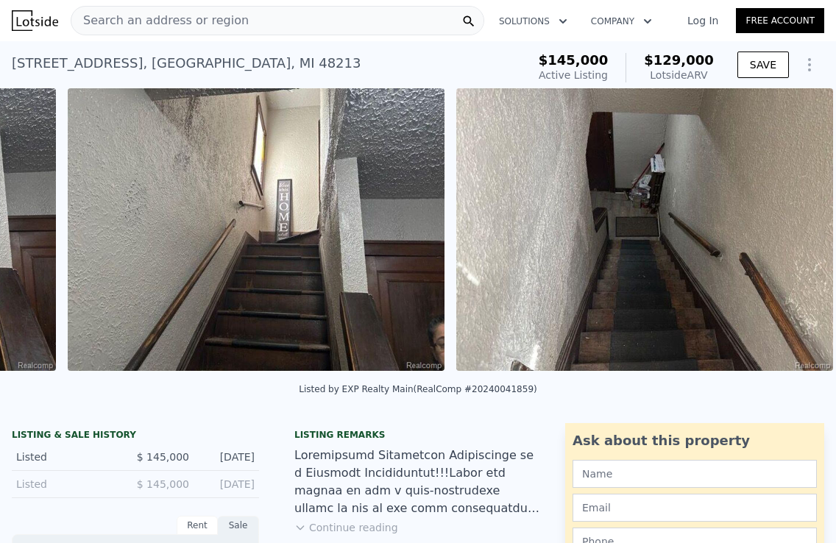
scroll to position [0, 7555]
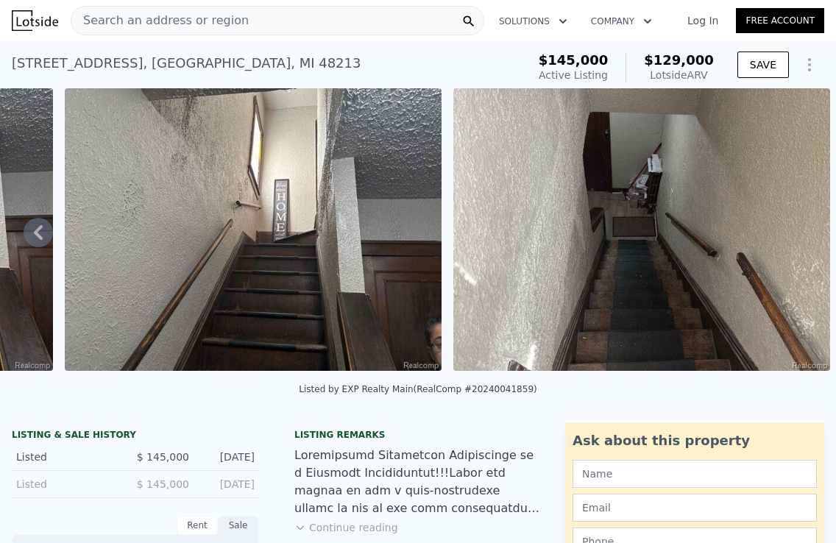
click at [794, 232] on img at bounding box center [641, 229] width 377 height 283
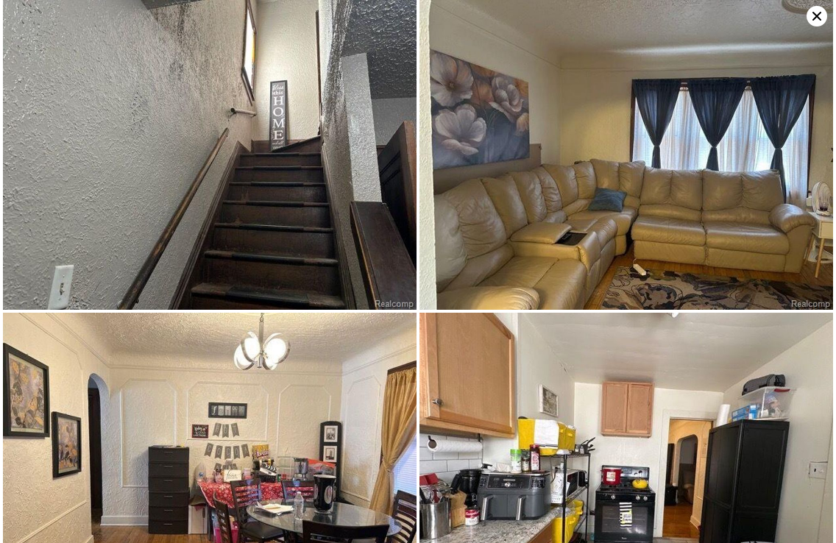
scroll to position [626, 0]
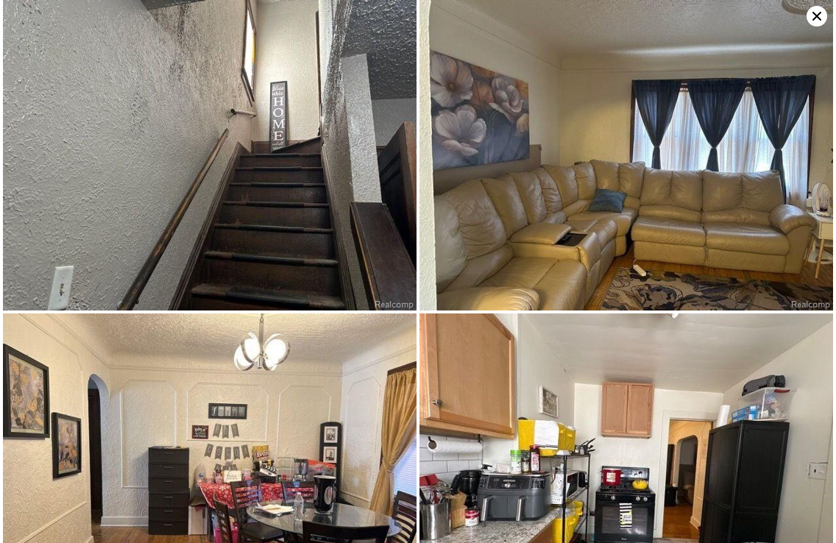
click at [813, 13] on icon at bounding box center [816, 16] width 9 height 9
